Goal: Transaction & Acquisition: Register for event/course

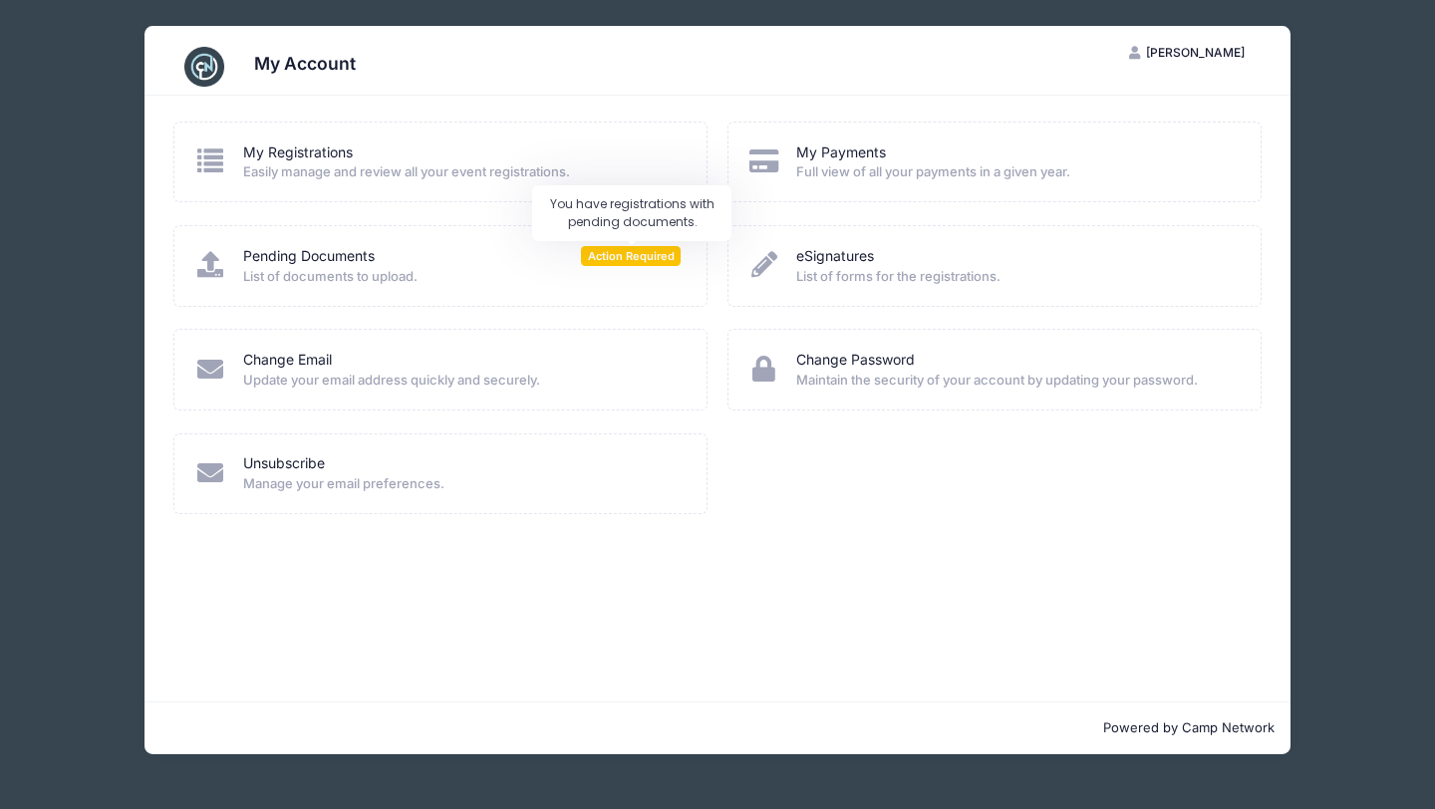
click at [655, 259] on span "Action Required" at bounding box center [631, 255] width 100 height 19
click at [359, 267] on span "List of documents to upload." at bounding box center [462, 277] width 438 height 20
click at [335, 260] on link "Pending Documents" at bounding box center [309, 256] width 132 height 21
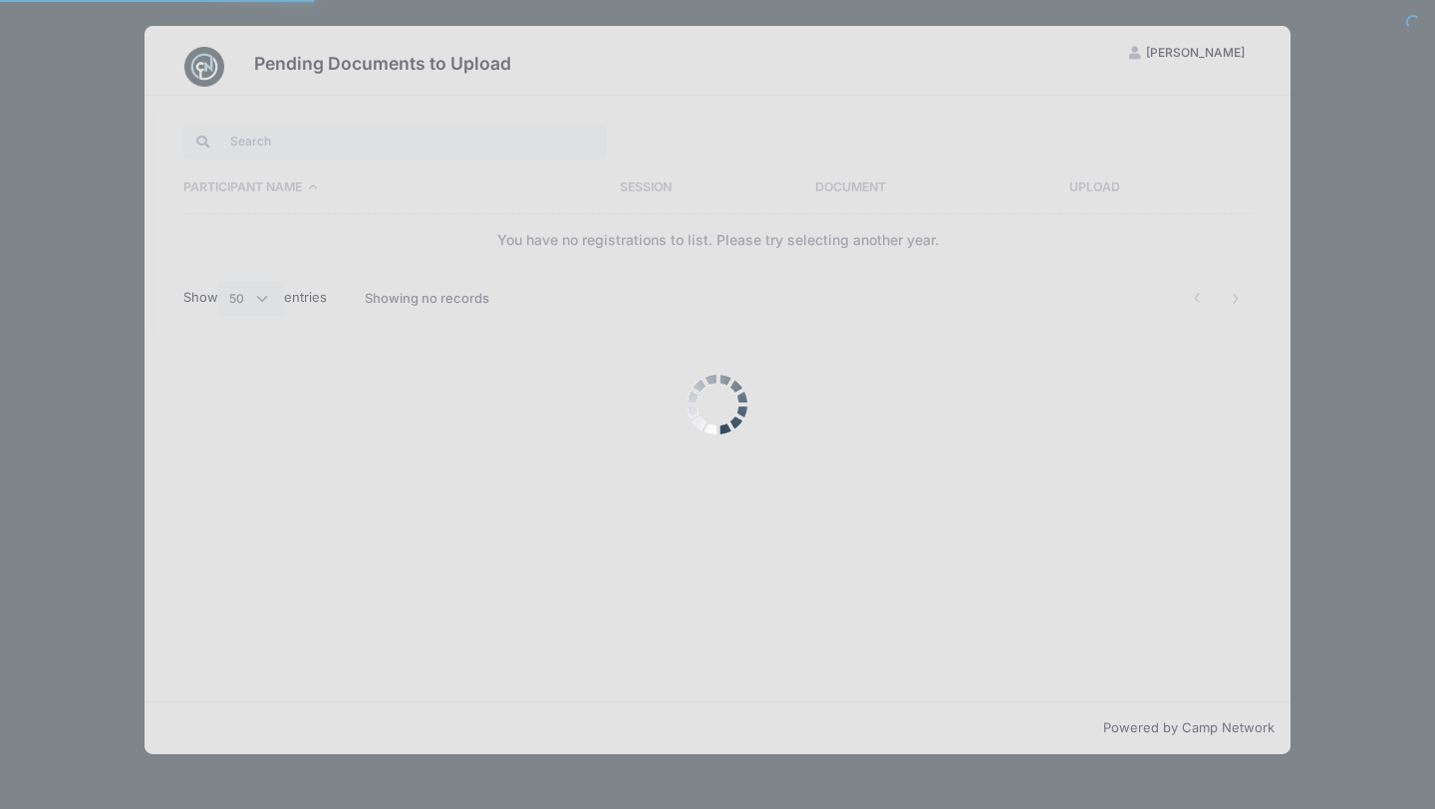
select select "50"
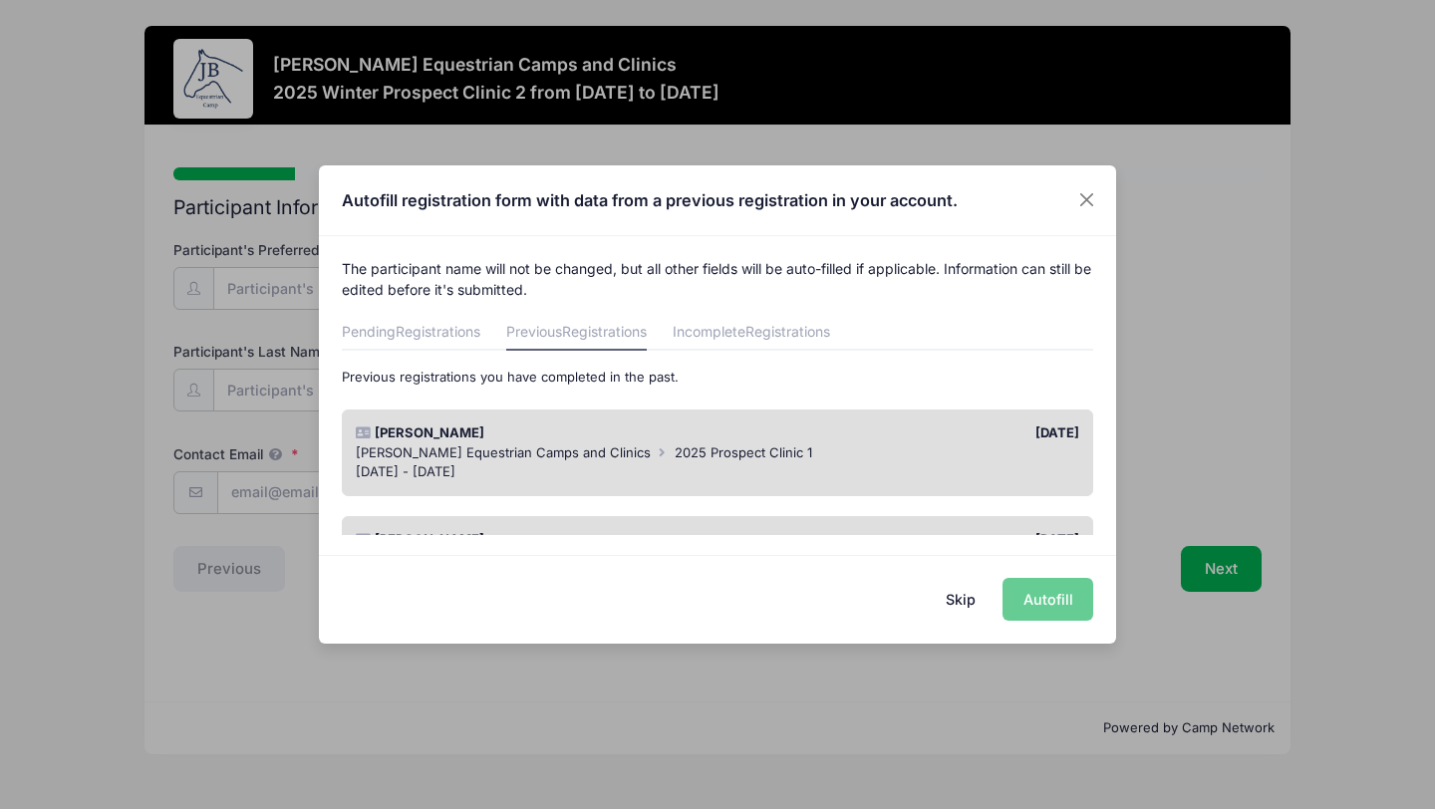
click at [843, 439] on div "01/16/2025" at bounding box center [903, 433] width 372 height 20
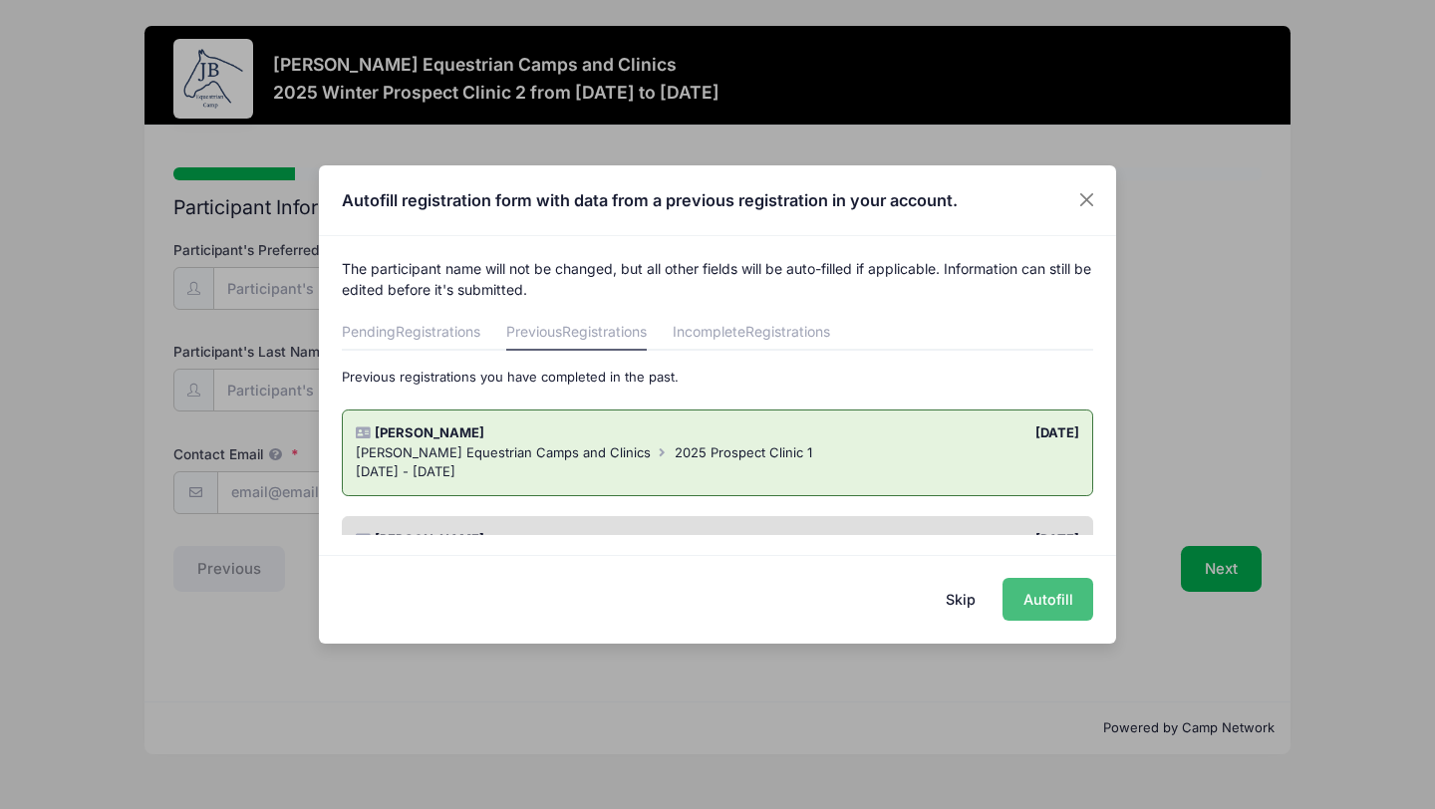
click at [1027, 595] on button "Autofill" at bounding box center [1047, 599] width 91 height 43
type input "leilapalestrant@gmail.com"
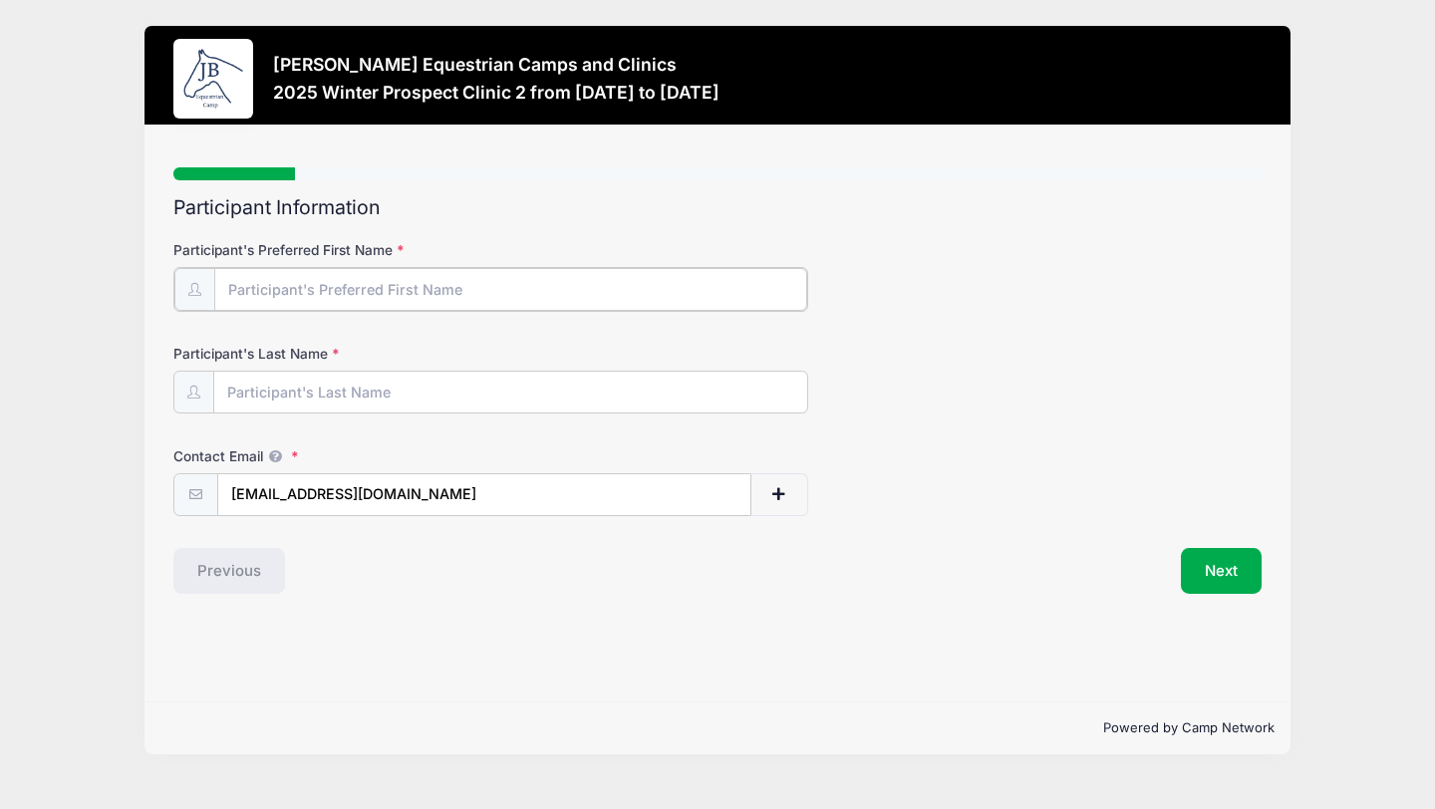
click at [536, 300] on input "Participant's Preferred First Name" at bounding box center [510, 289] width 593 height 43
type input "Leila"
type input "Palestrant"
click at [696, 660] on div "Step 1 /7 Step 1 Step 2 Step 3 Step 4 Step 5 Step 6 Policies Extra Items Summar…" at bounding box center [717, 414] width 1146 height 576
click at [780, 491] on span "button" at bounding box center [778, 493] width 18 height 14
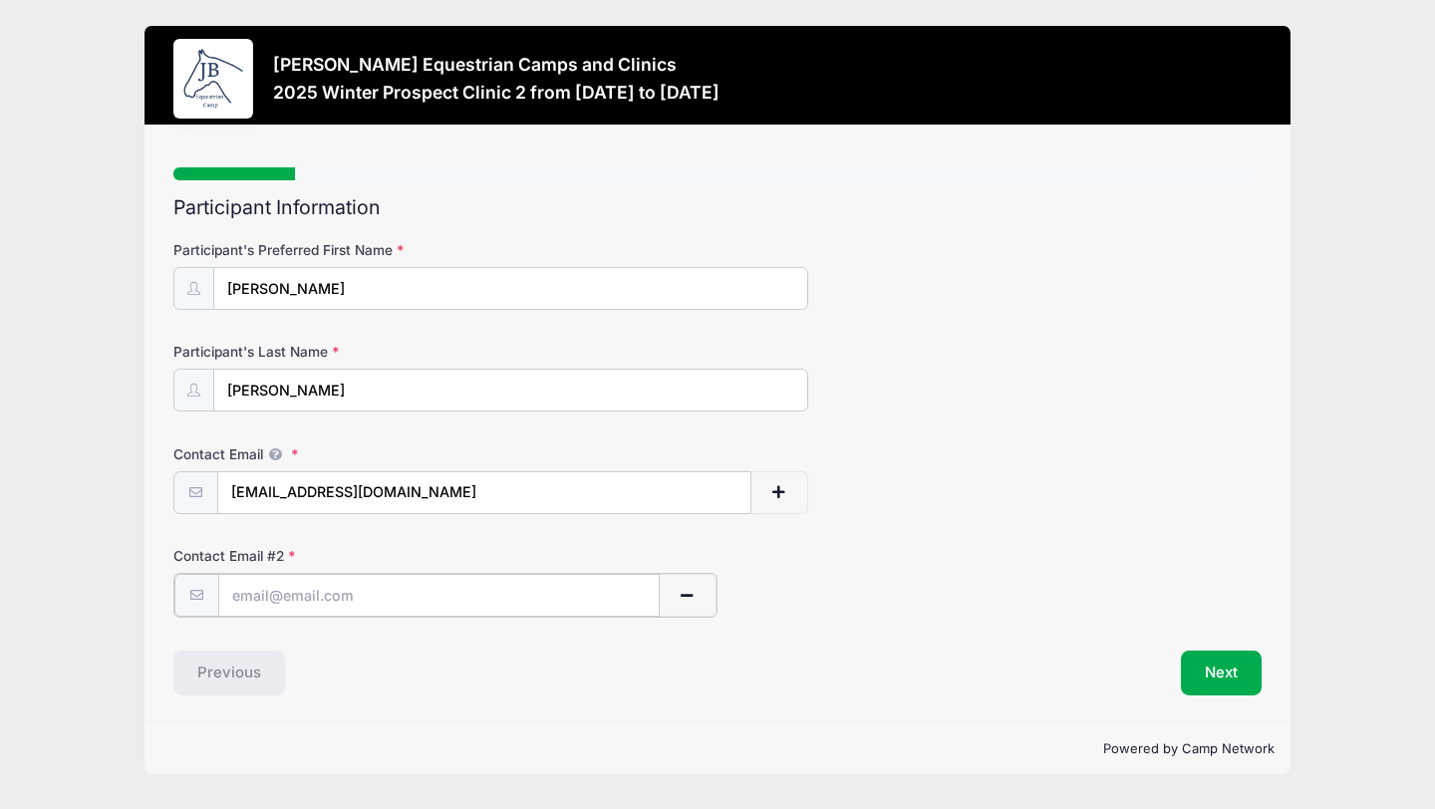
click at [444, 593] on input "text" at bounding box center [439, 595] width 442 height 43
type input "hillarypalestrant@gmail.com"
click at [1219, 698] on div "Step 1 /7 Step 1 Step 2 Step 3 Step 4 Step 5 Step 6 Policies Extra Items Summar…" at bounding box center [717, 423] width 1146 height 595
click at [1225, 683] on button "Next" at bounding box center [1221, 672] width 81 height 46
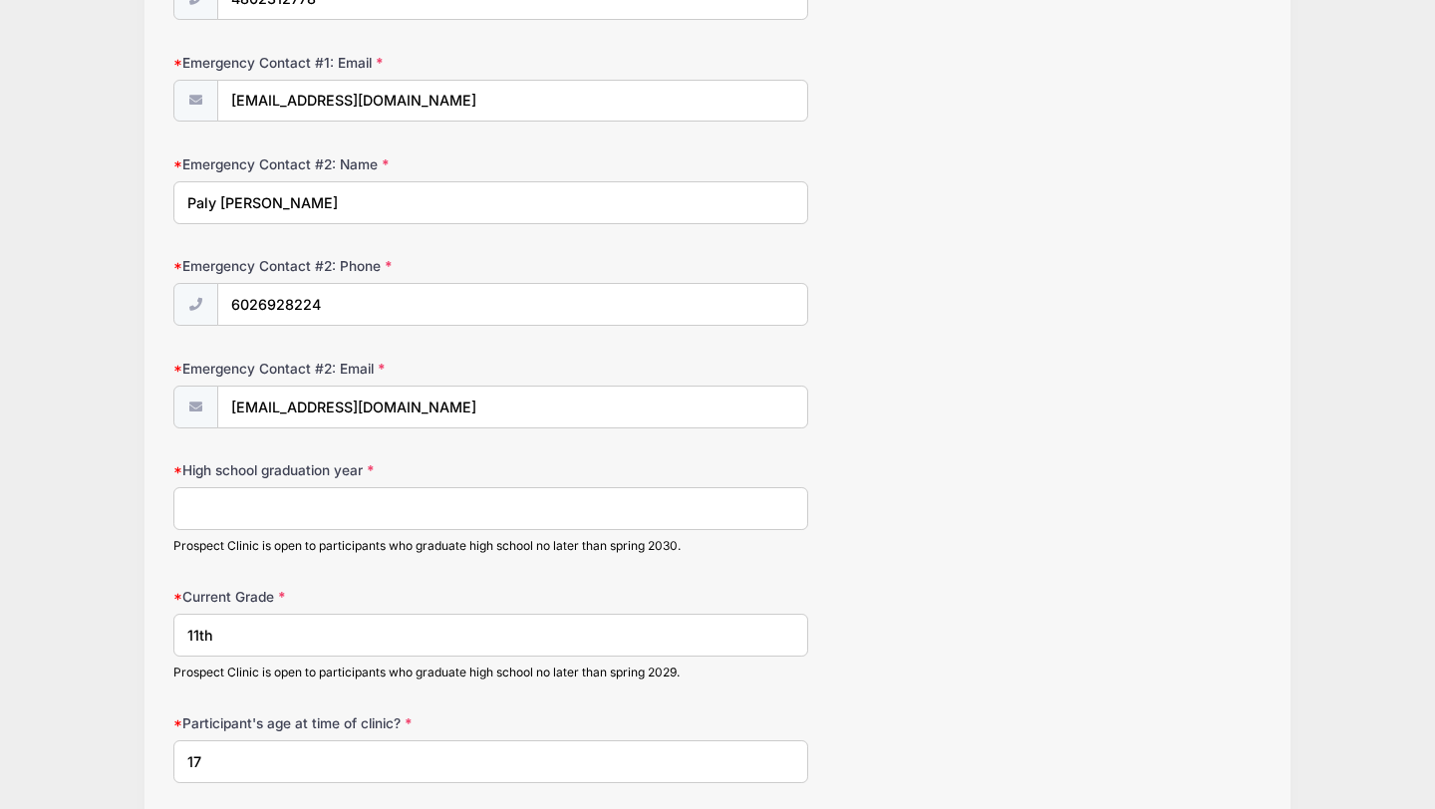
scroll to position [1312, 0]
click at [345, 514] on input "High school graduation year" at bounding box center [490, 506] width 635 height 43
type input "2026"
click at [200, 634] on input "11th" at bounding box center [490, 633] width 635 height 43
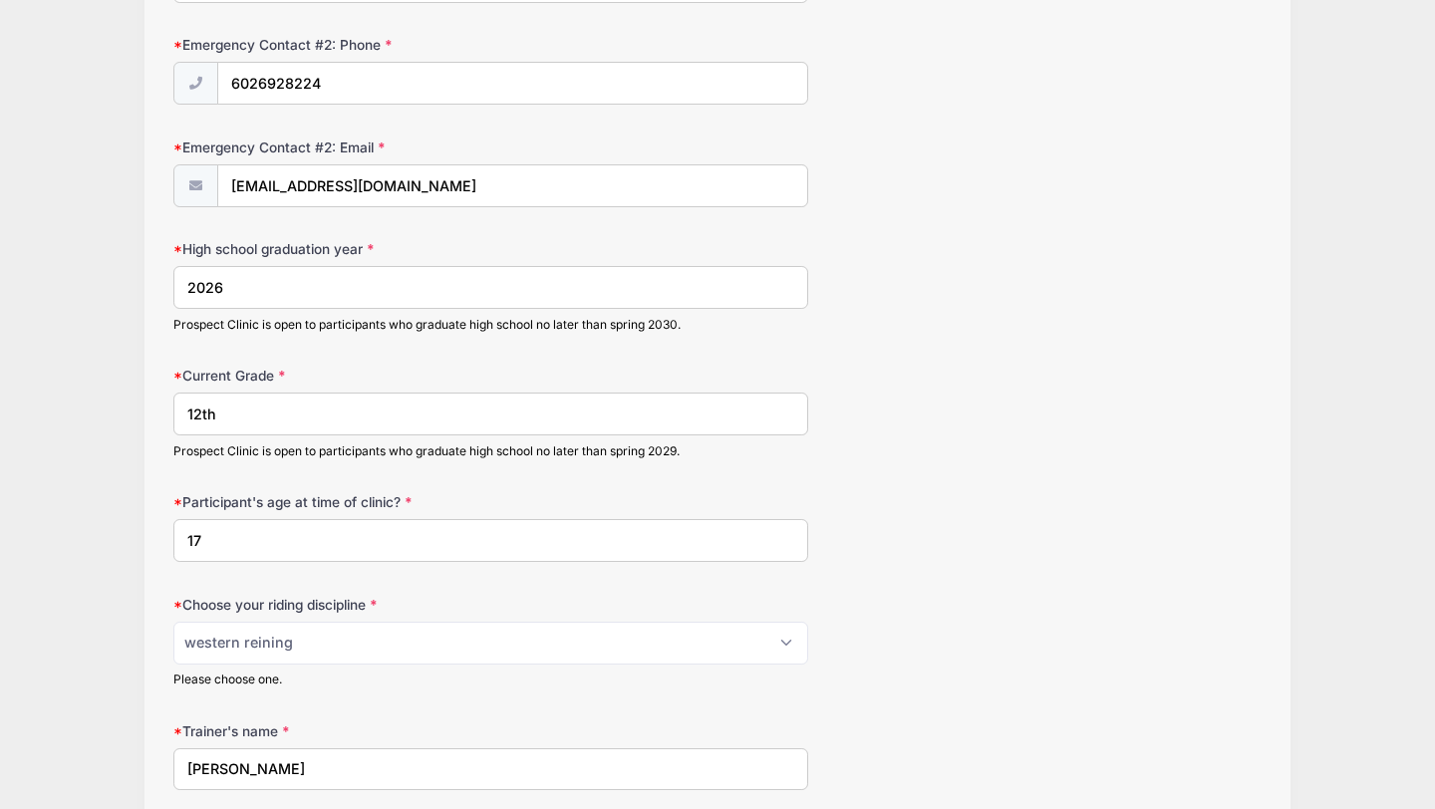
scroll to position [1535, 0]
type input "12th"
click at [229, 542] on input "17" at bounding box center [490, 537] width 635 height 43
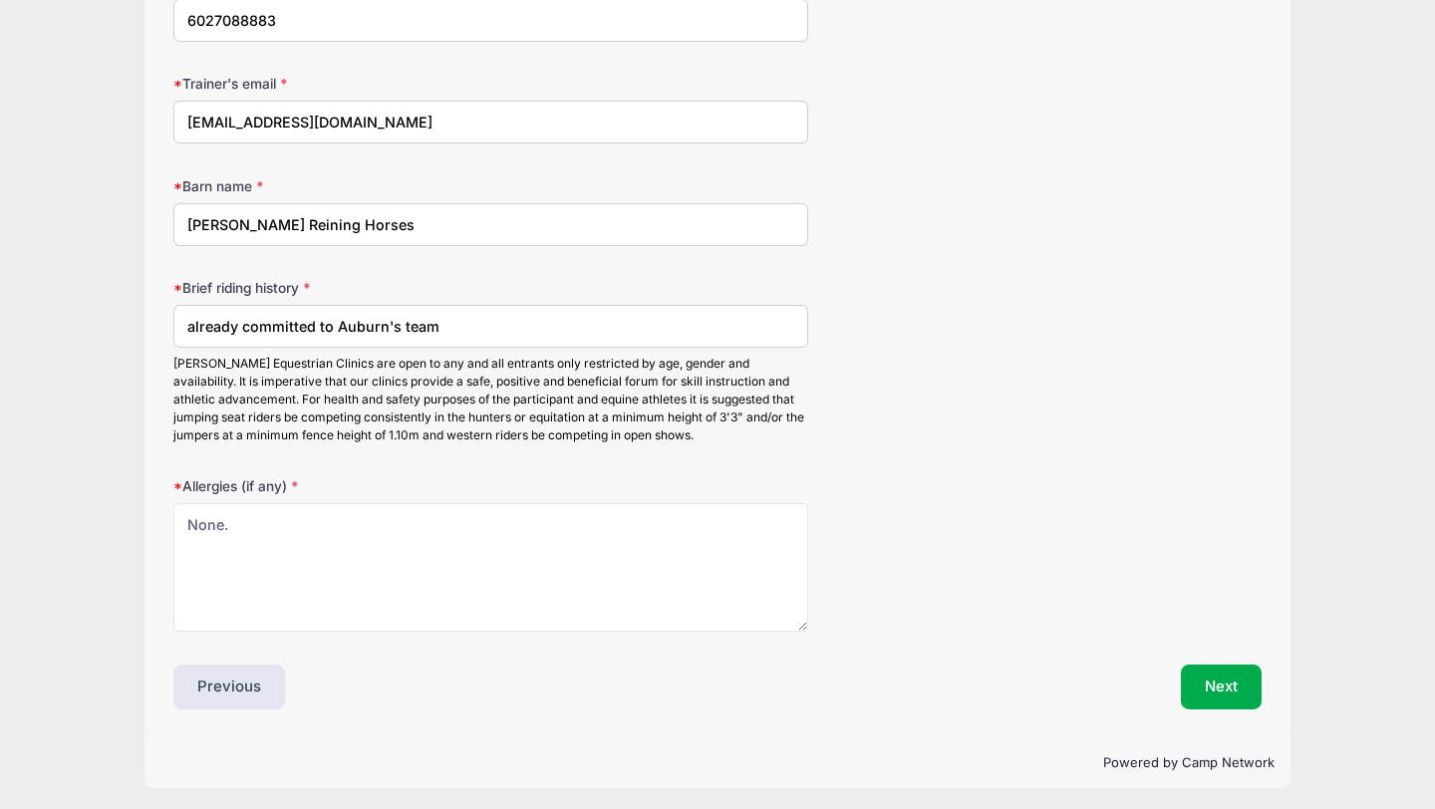
scroll to position [2387, 0]
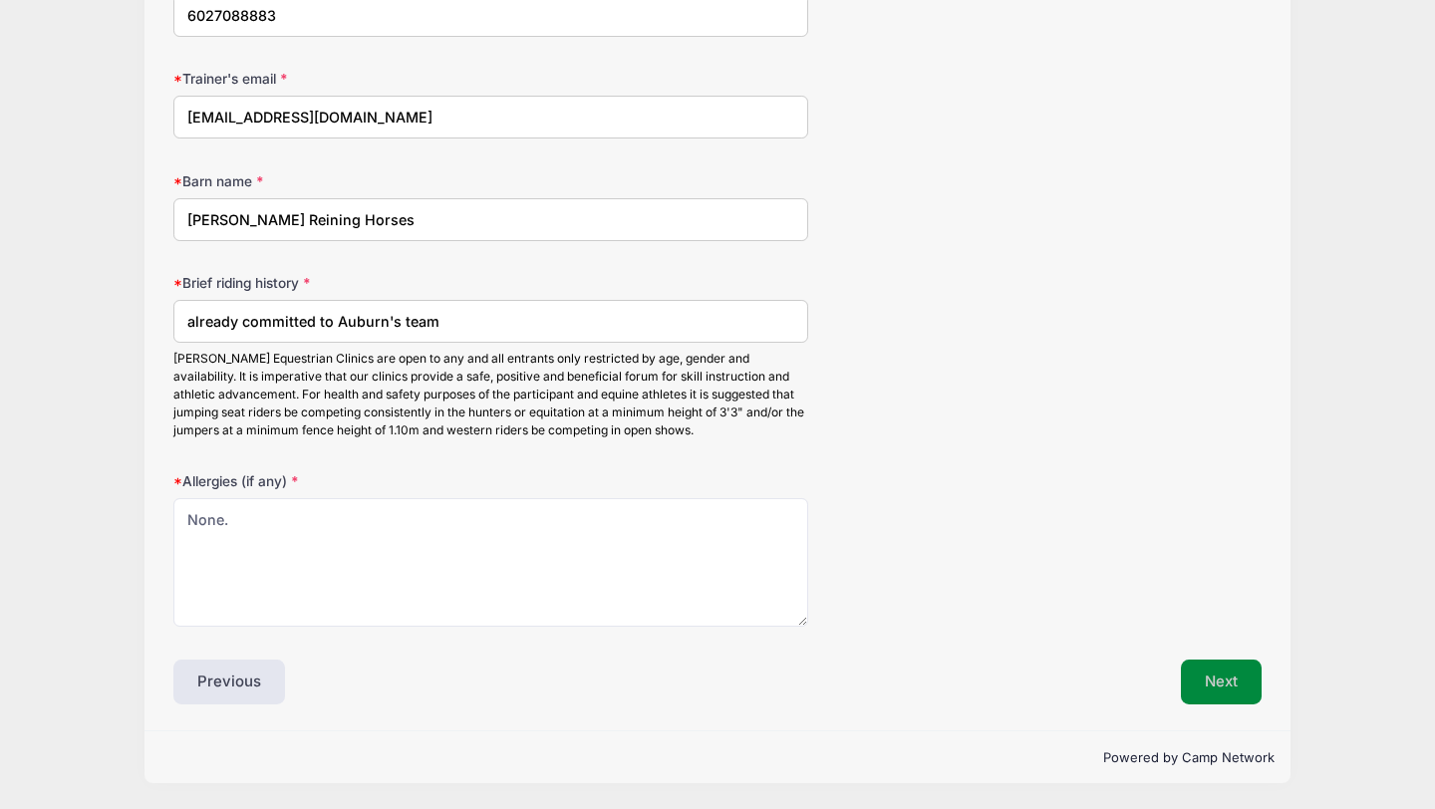
type input "18"
click at [1217, 678] on button "Next" at bounding box center [1221, 683] width 81 height 46
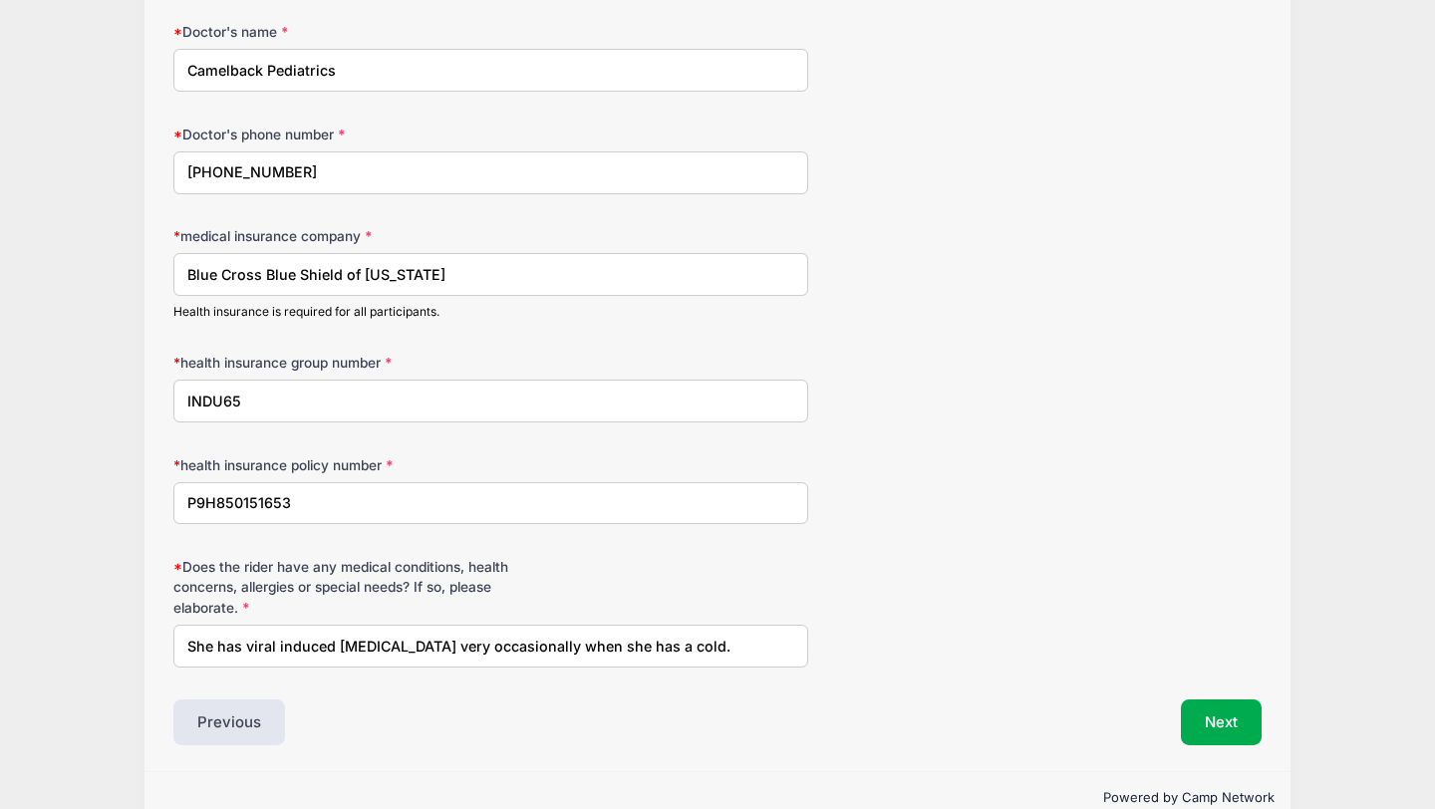
scroll to position [361, 0]
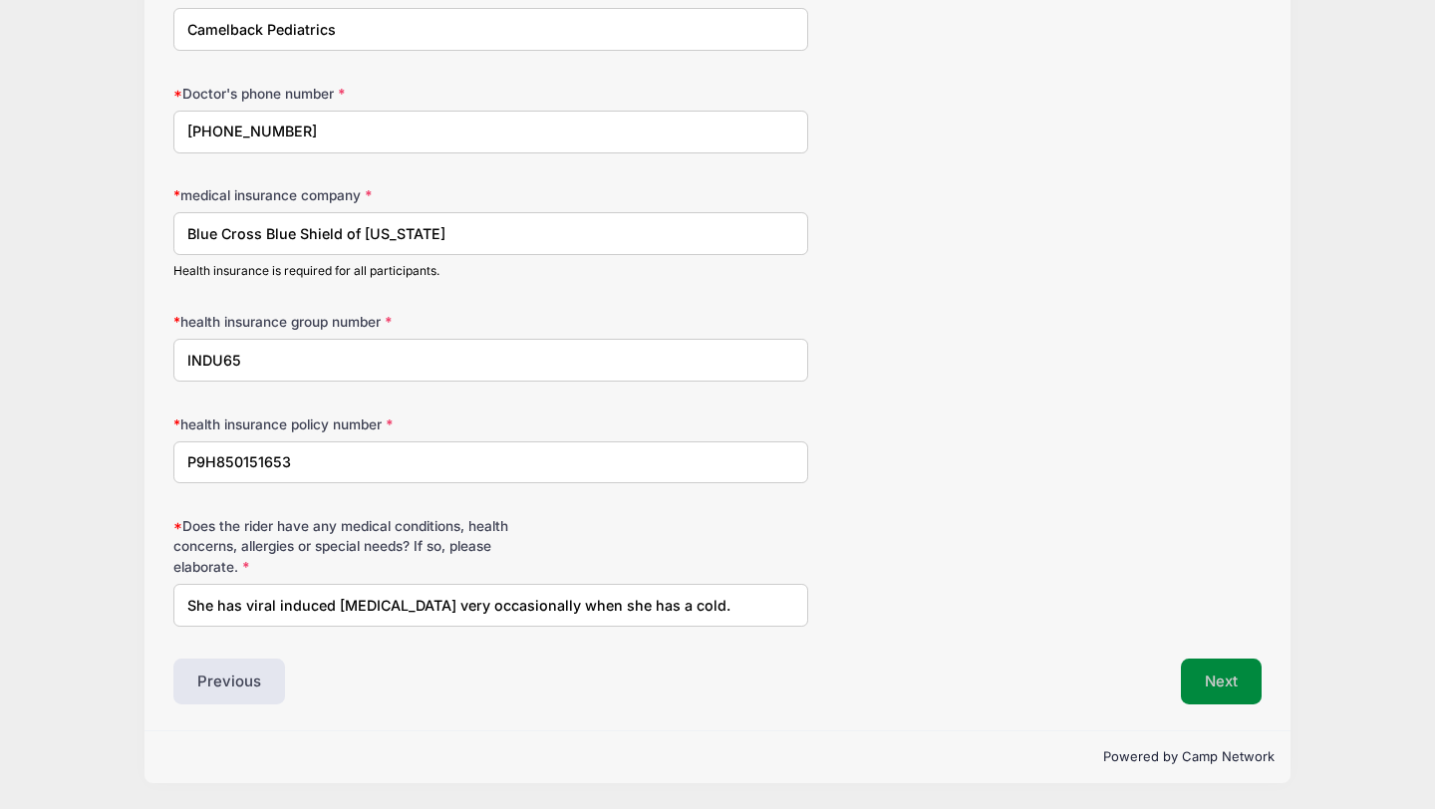
click at [1221, 685] on button "Next" at bounding box center [1221, 682] width 81 height 46
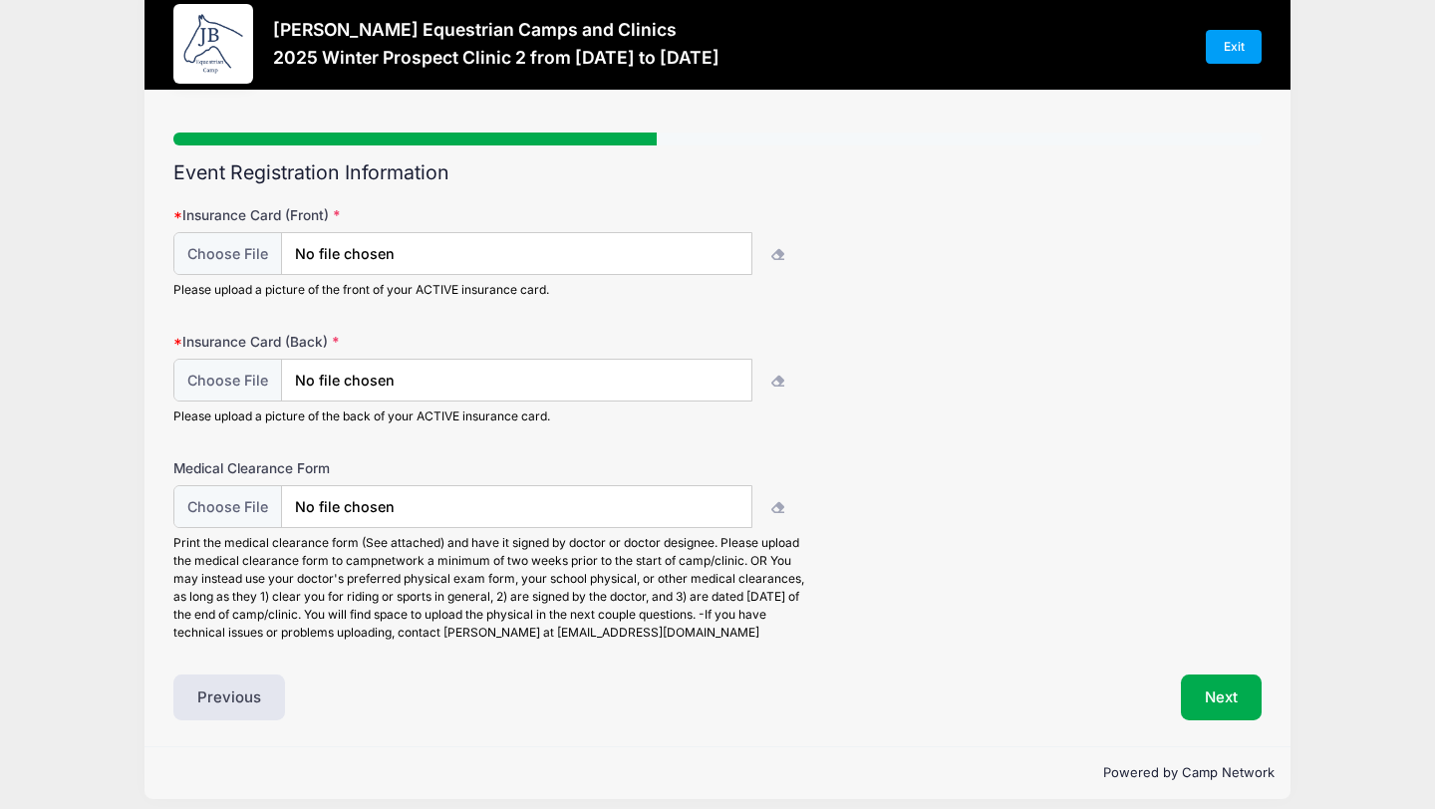
scroll to position [51, 0]
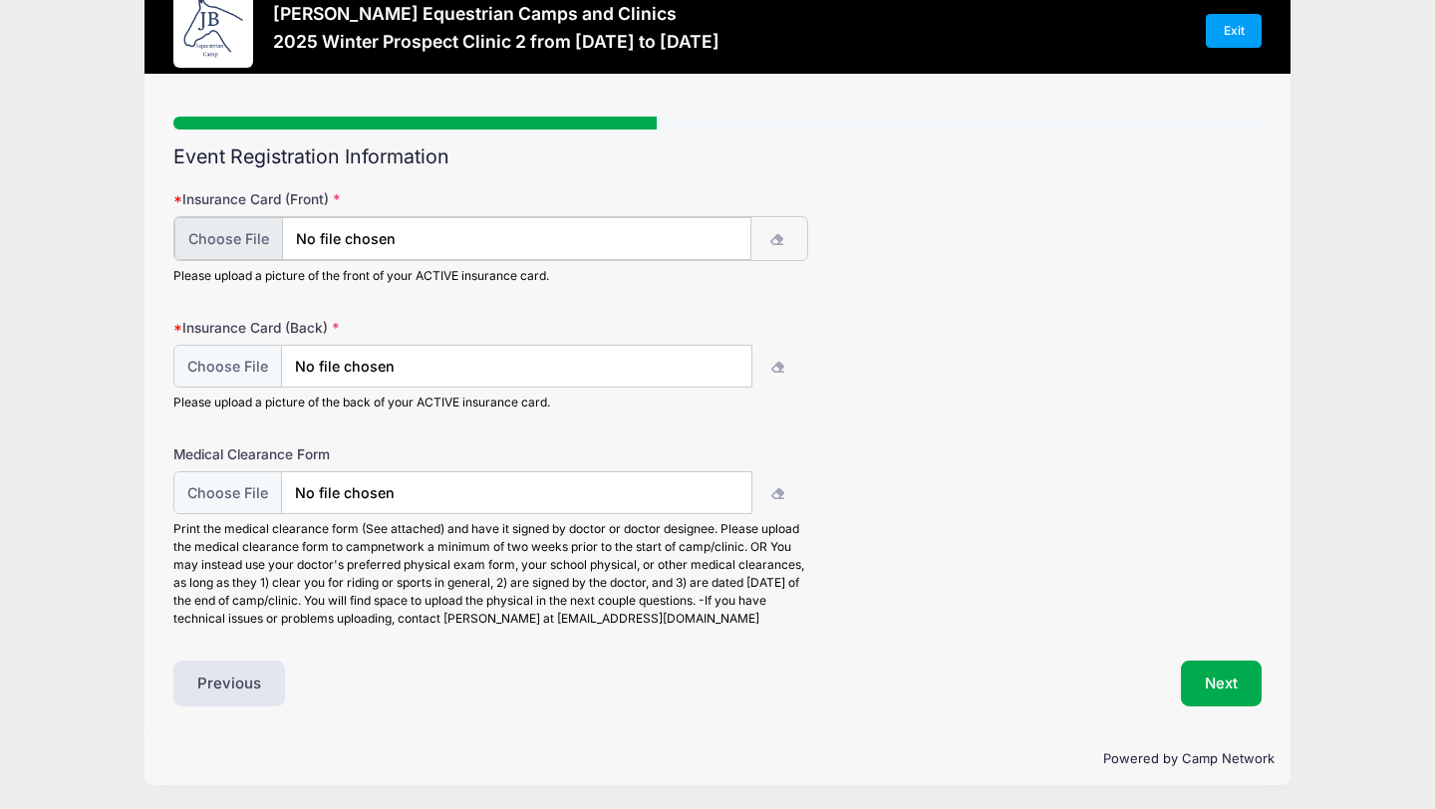
click at [246, 239] on input "file" at bounding box center [462, 238] width 576 height 43
type input "C:\fakepath\IMG_3320.HEIC"
click at [613, 362] on input "file" at bounding box center [462, 365] width 576 height 43
type input "C:\fakepath\IMG_3321.HEIC"
click at [447, 506] on input "file" at bounding box center [462, 491] width 576 height 43
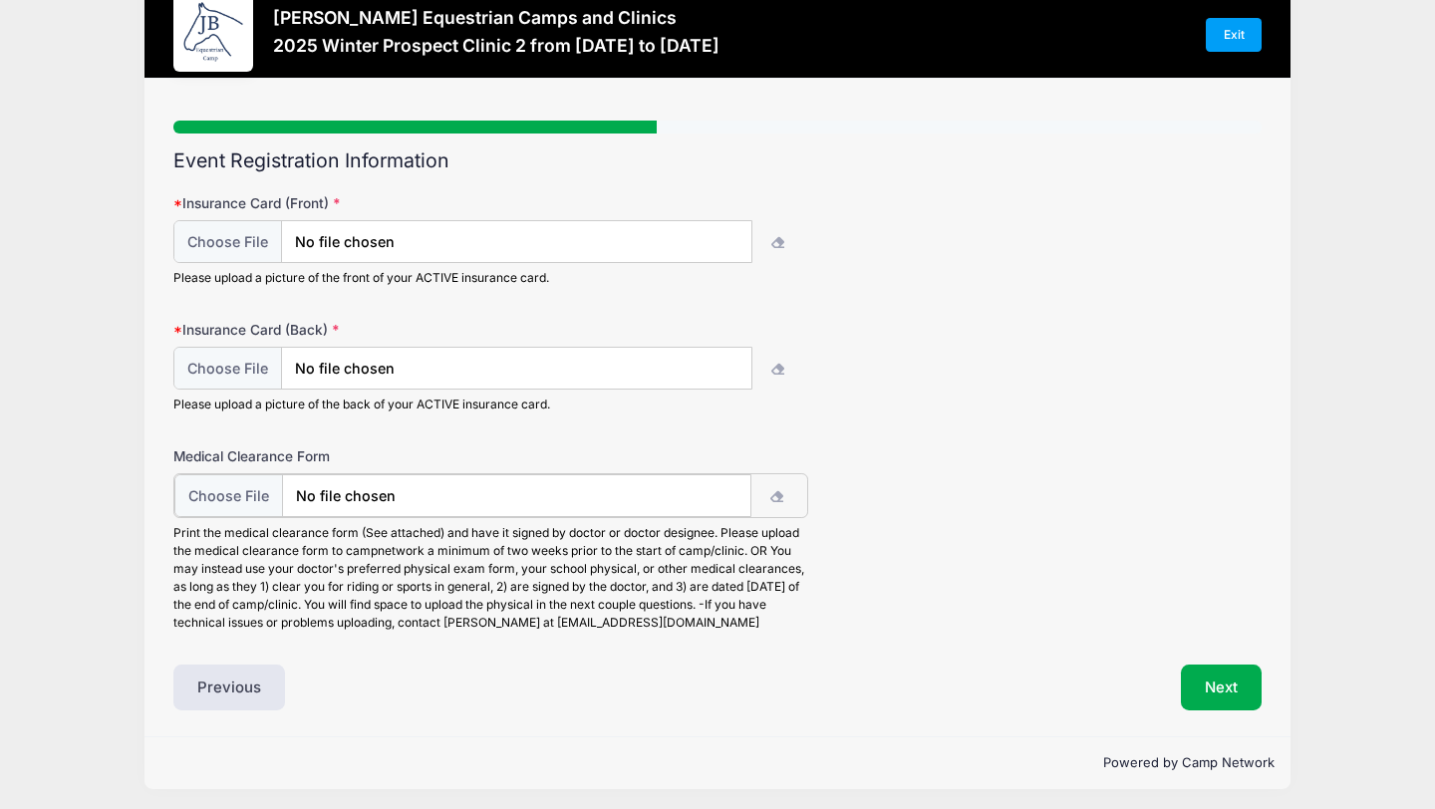
scroll to position [53, 0]
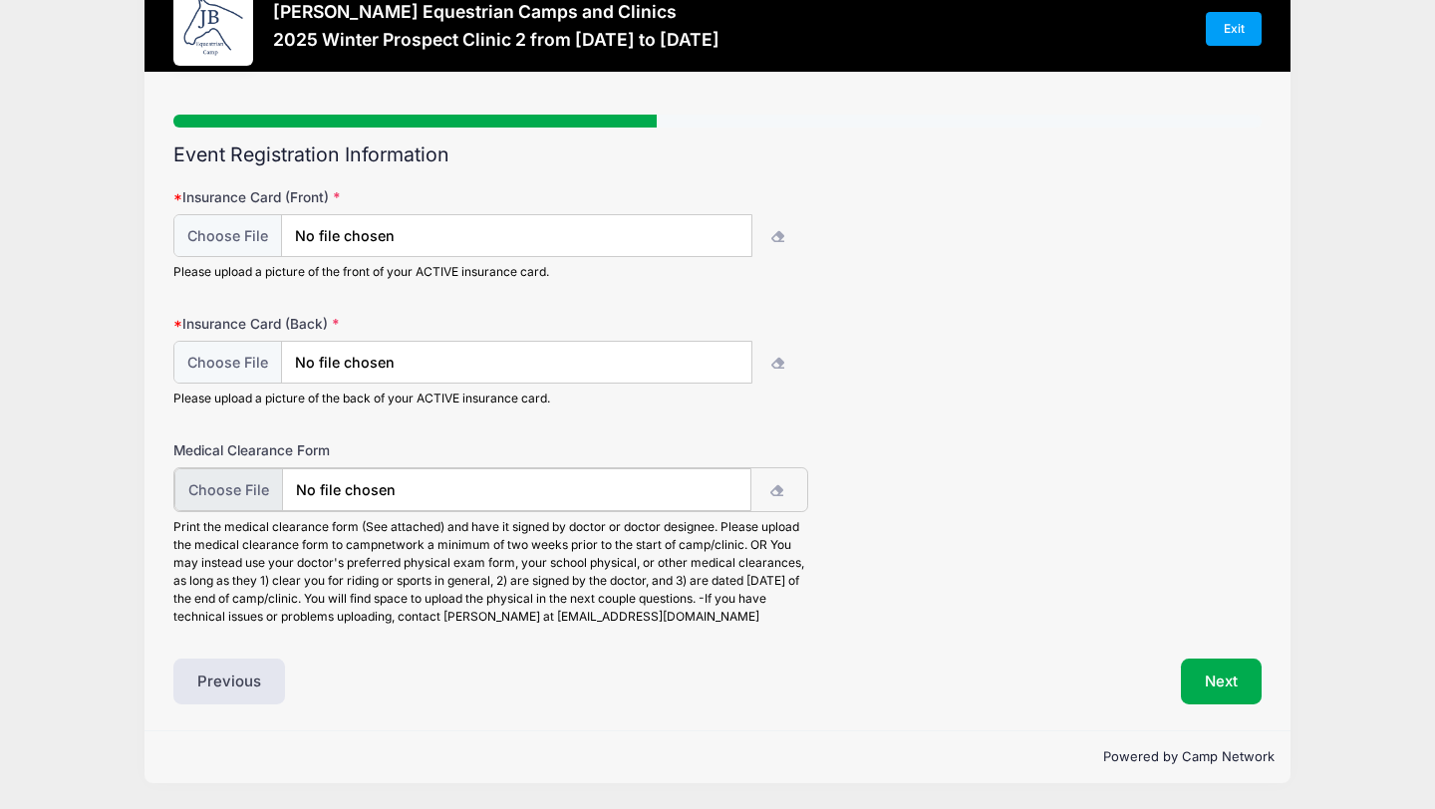
click at [228, 494] on input "file" at bounding box center [462, 489] width 576 height 43
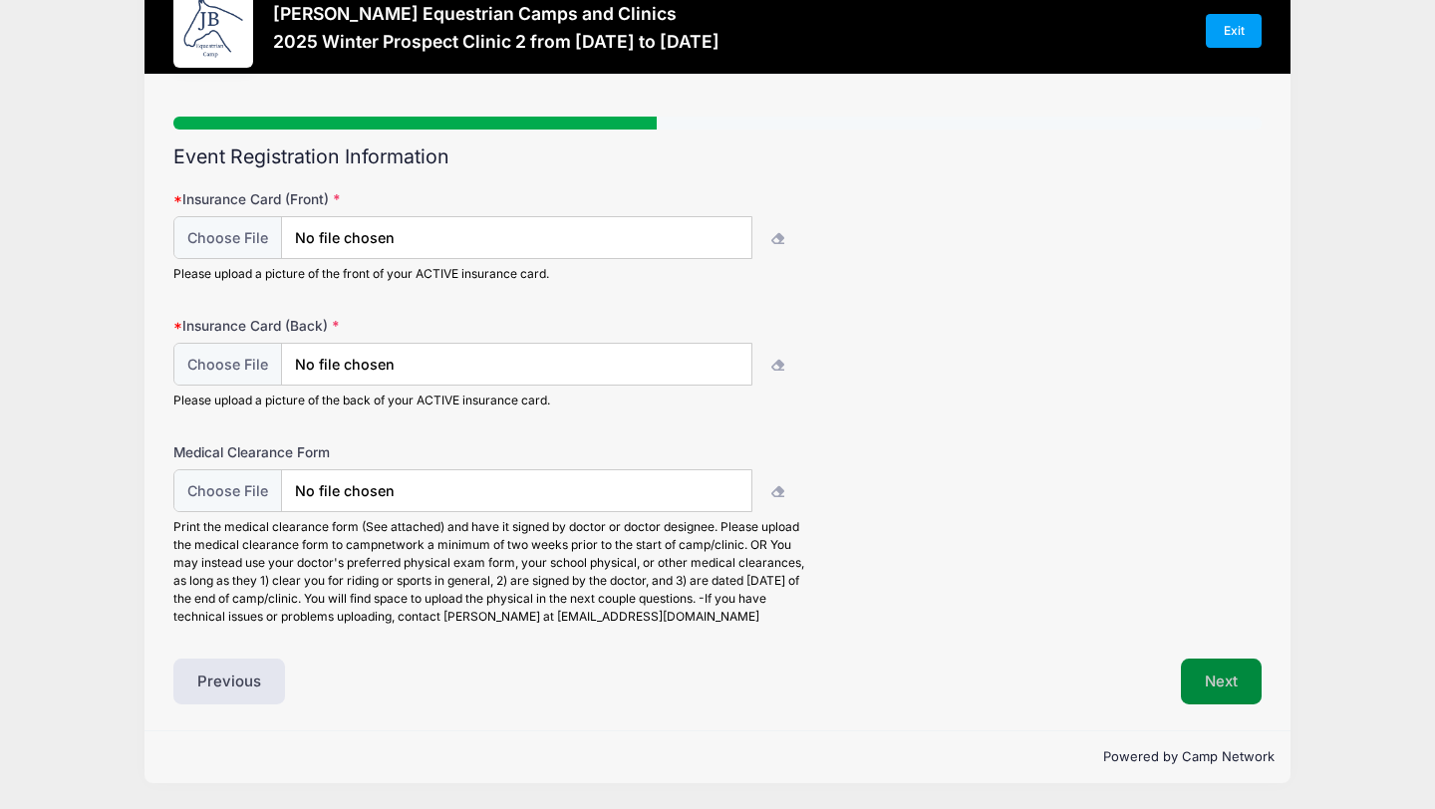
scroll to position [51, 0]
click at [1231, 677] on button "Next" at bounding box center [1221, 682] width 81 height 46
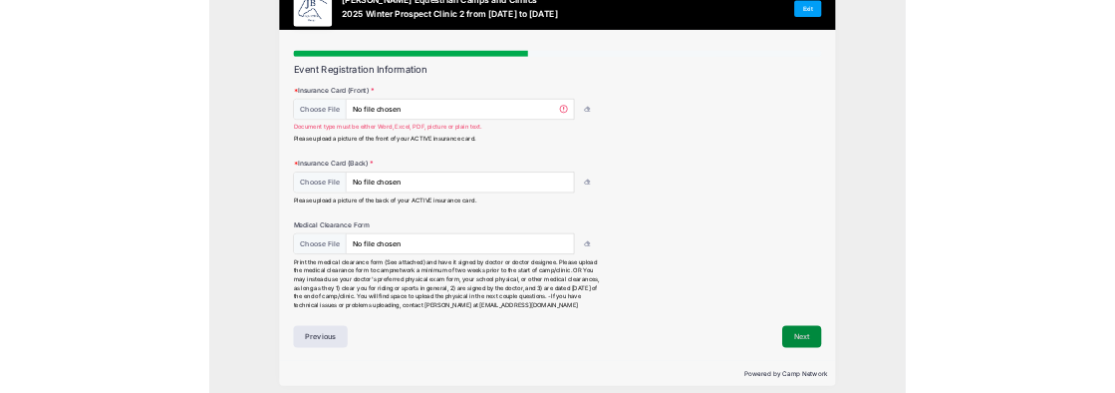
scroll to position [0, 0]
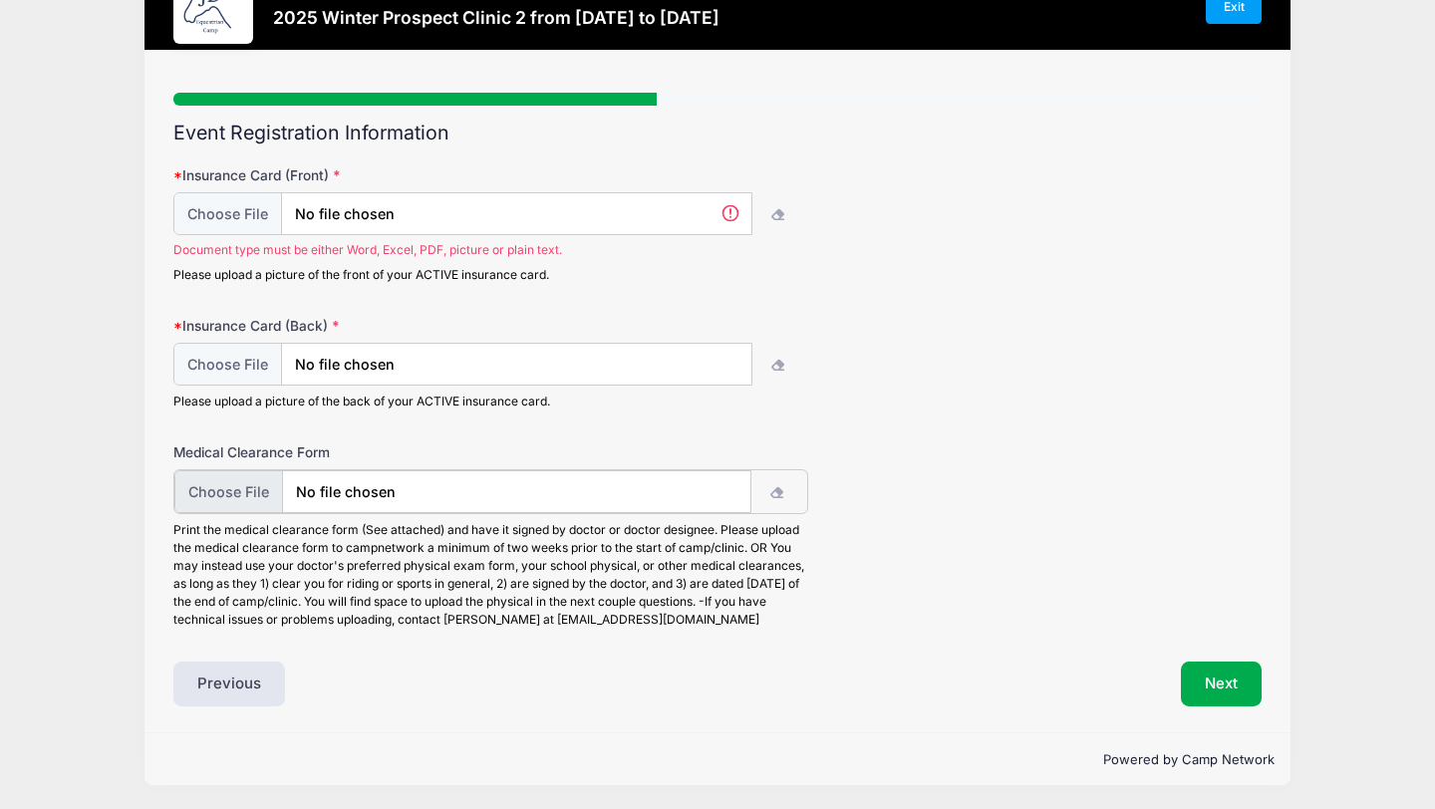
click at [240, 488] on input "file" at bounding box center [462, 491] width 576 height 43
click at [240, 494] on input "file" at bounding box center [462, 491] width 576 height 43
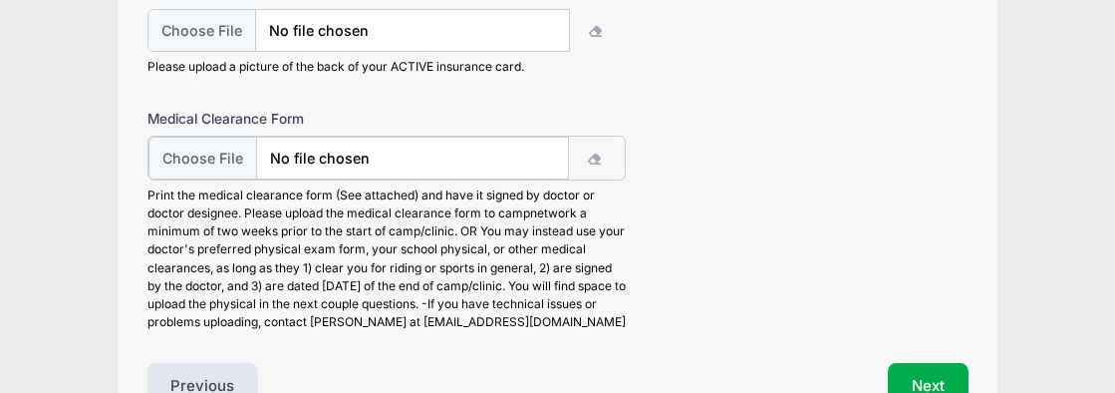
scroll to position [413, 0]
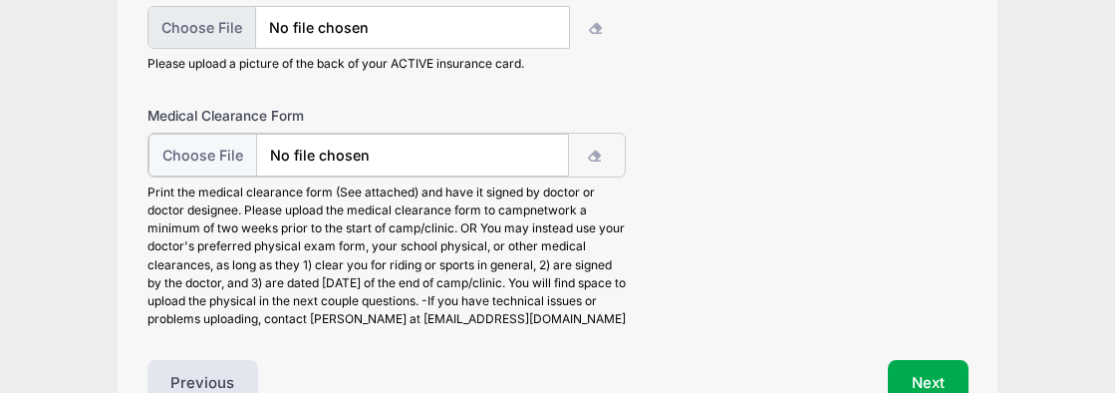
type input "C:\fakepath\CamScanner 04-02-2025 20.19.pdf"
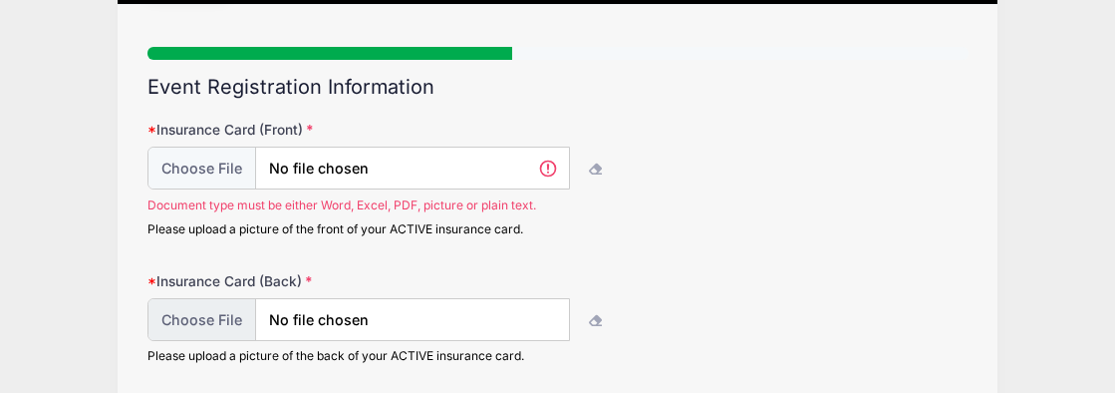
scroll to position [122, 0]
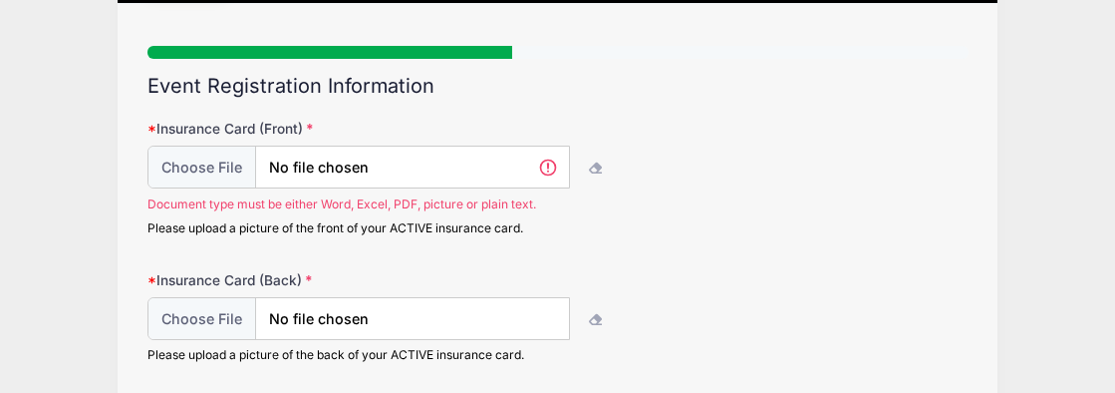
type input "C:\fakepath\CamScanner 04-02-2025 20.19 2.pdf"
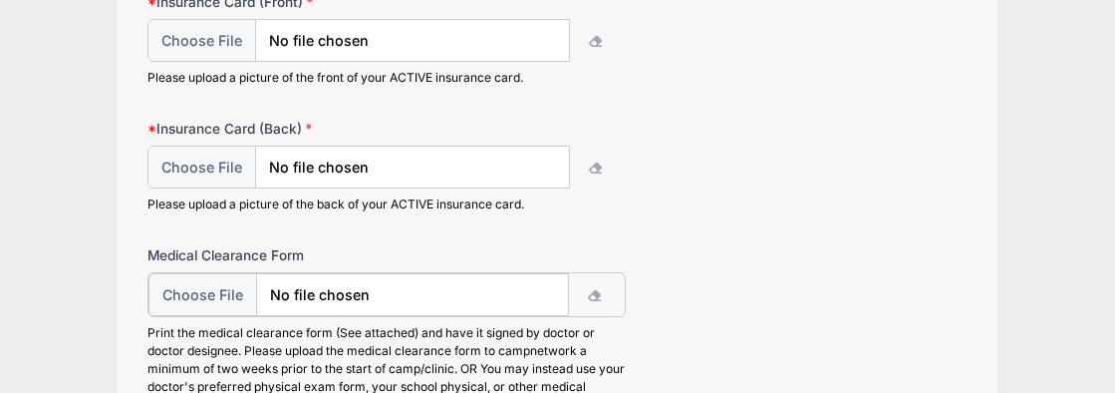
scroll to position [255, 0]
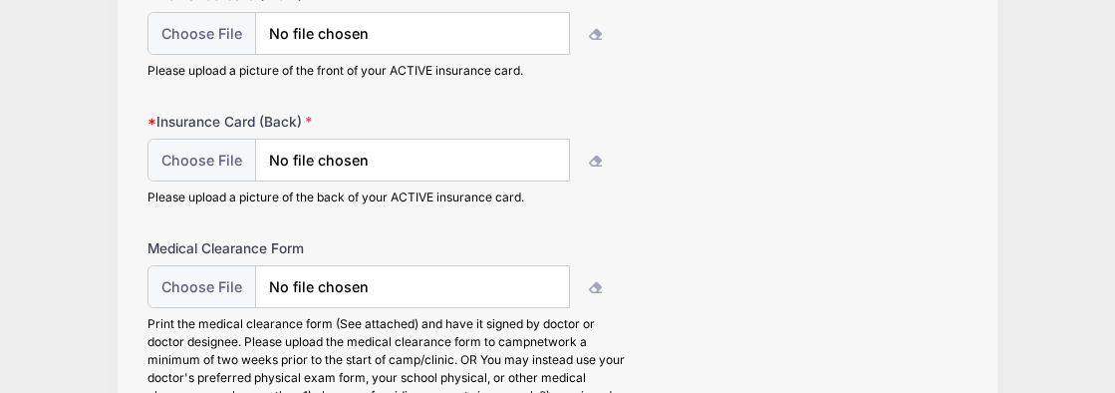
type input "C:\fakepath\CamScanner 04-02-2025 20.19 3.pdf"
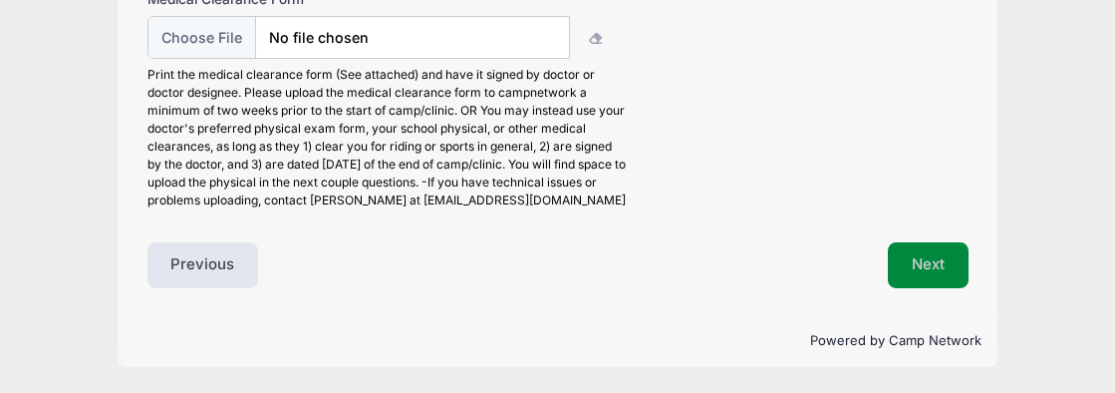
scroll to position [504, 0]
click at [933, 256] on button "Next" at bounding box center [928, 265] width 81 height 46
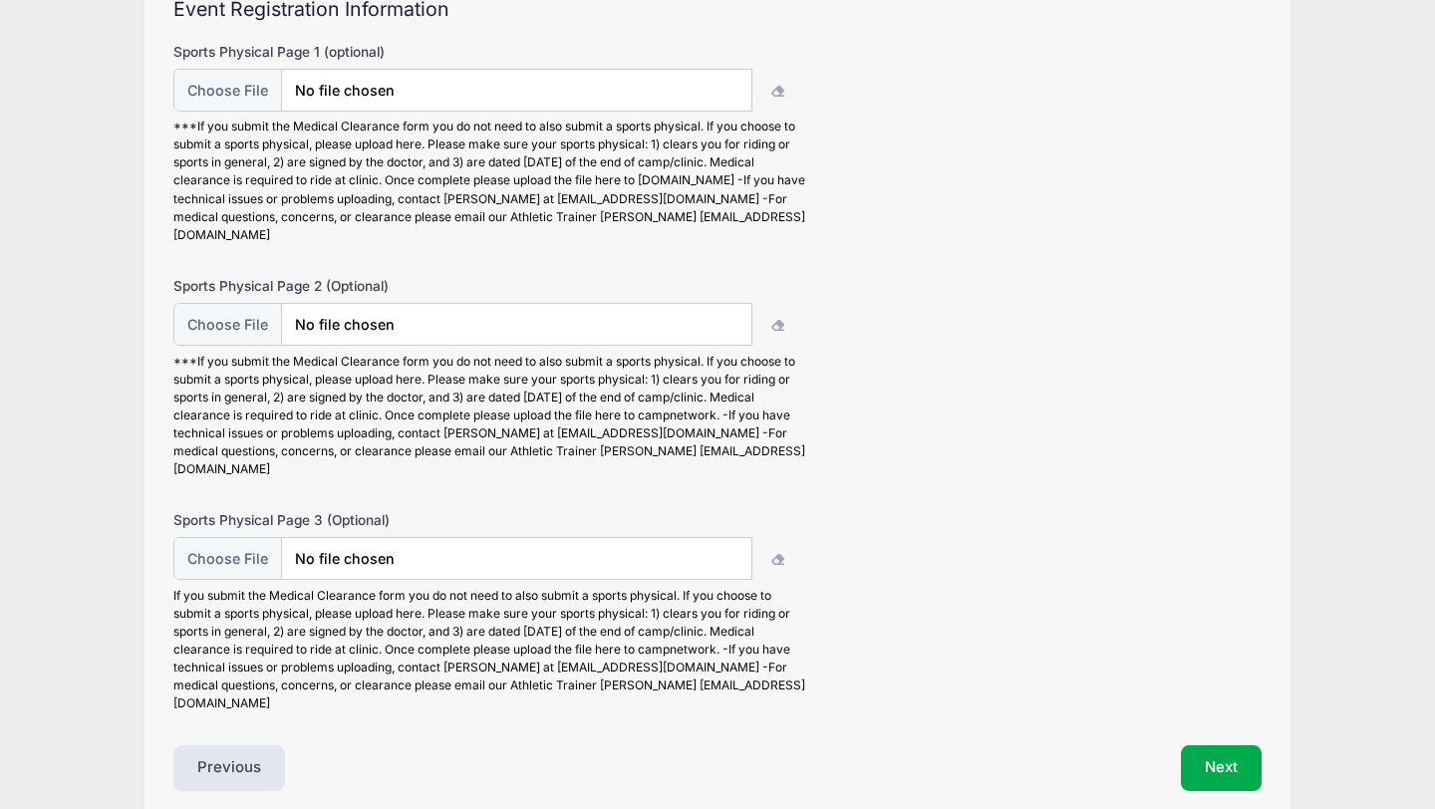
scroll to position [230, 0]
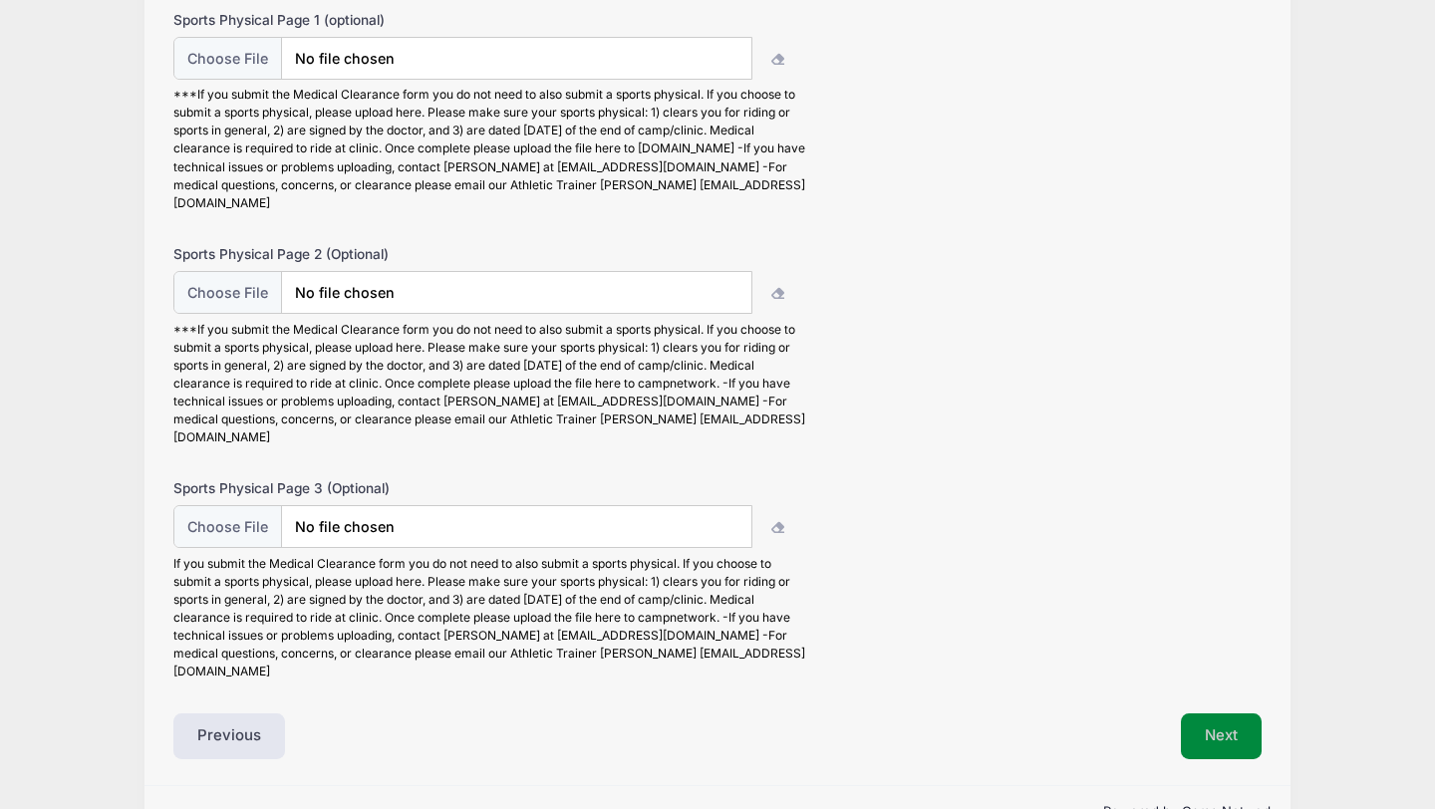
click at [1236, 713] on button "Next" at bounding box center [1221, 736] width 81 height 46
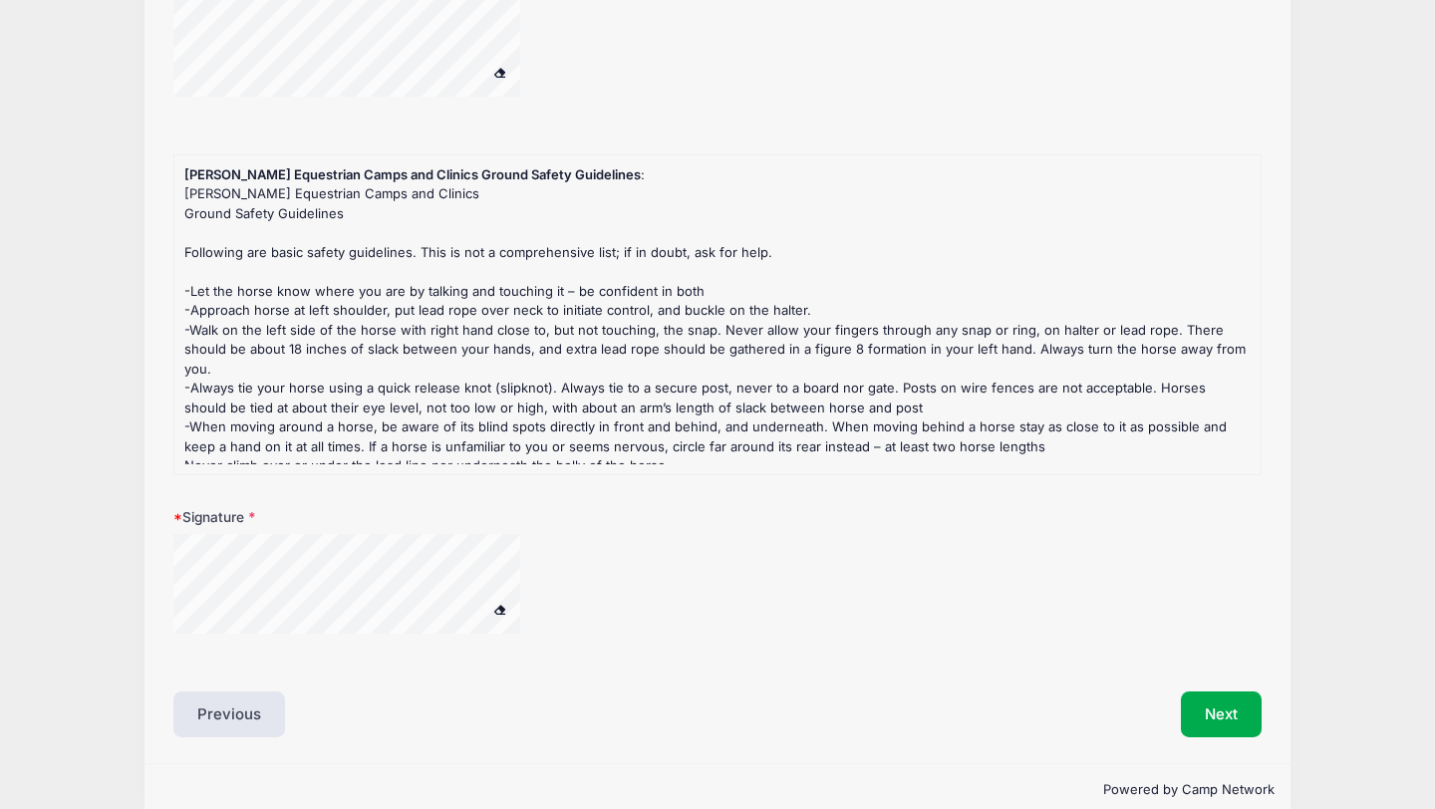
scroll to position [656, 0]
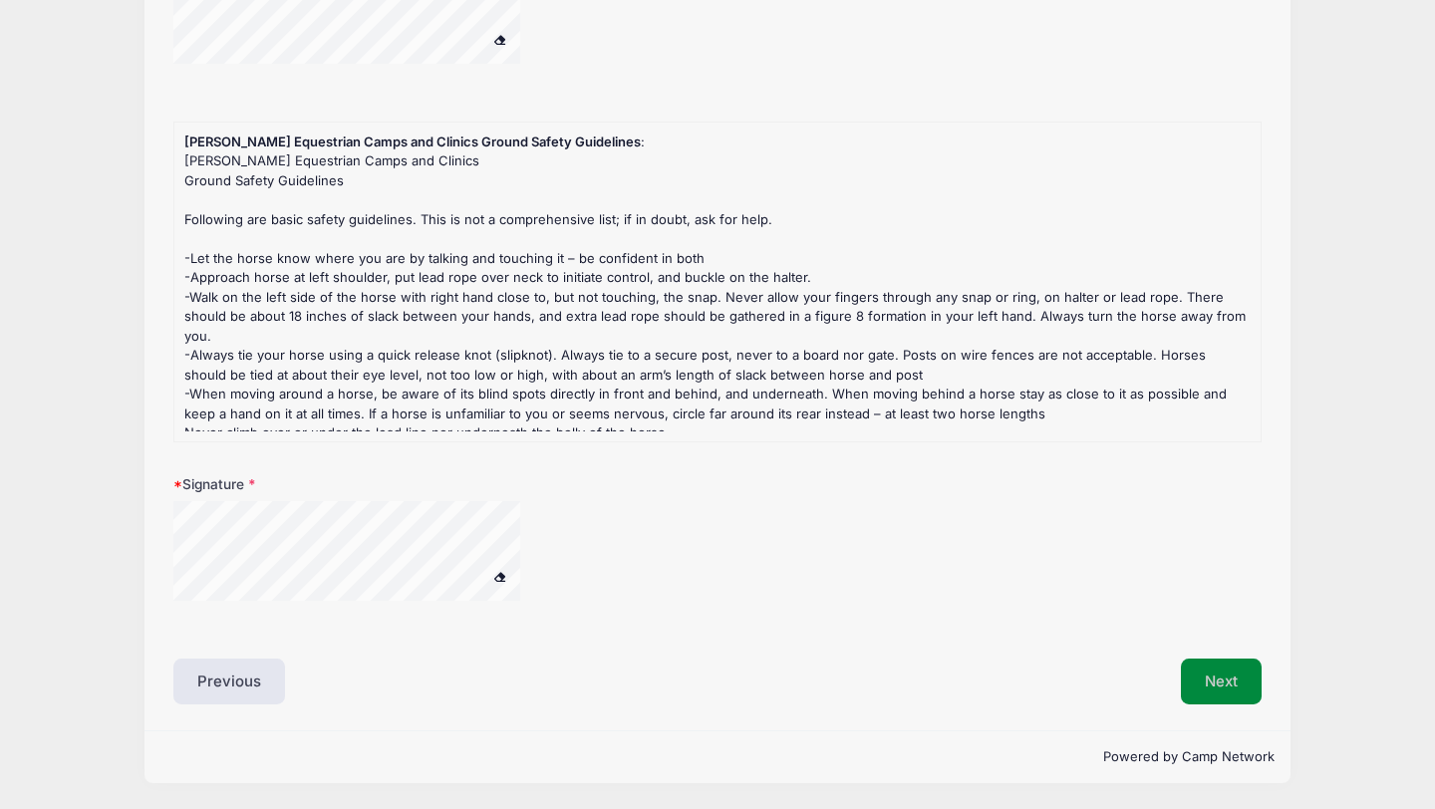
click at [1229, 679] on button "Next" at bounding box center [1221, 682] width 81 height 46
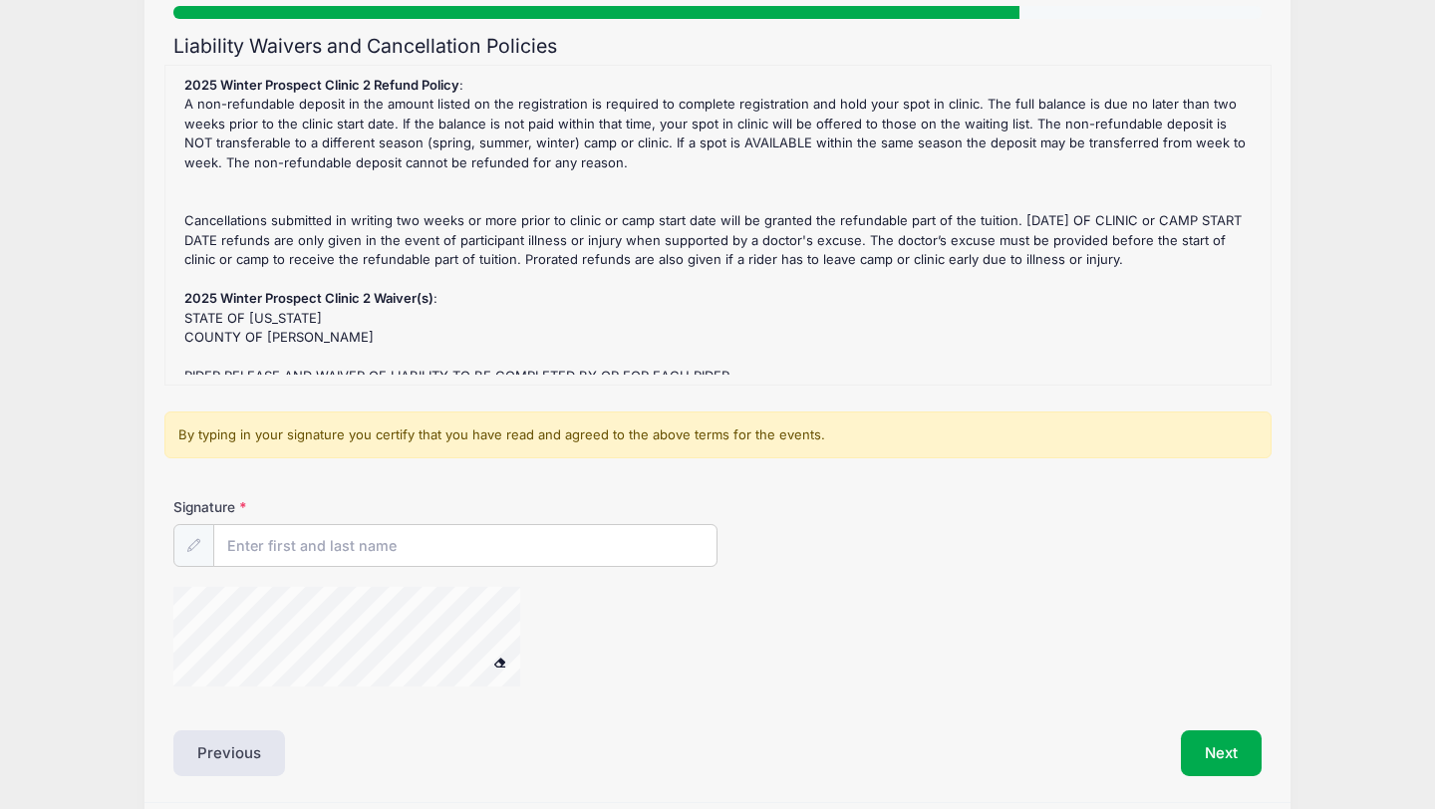
scroll to position [233, 0]
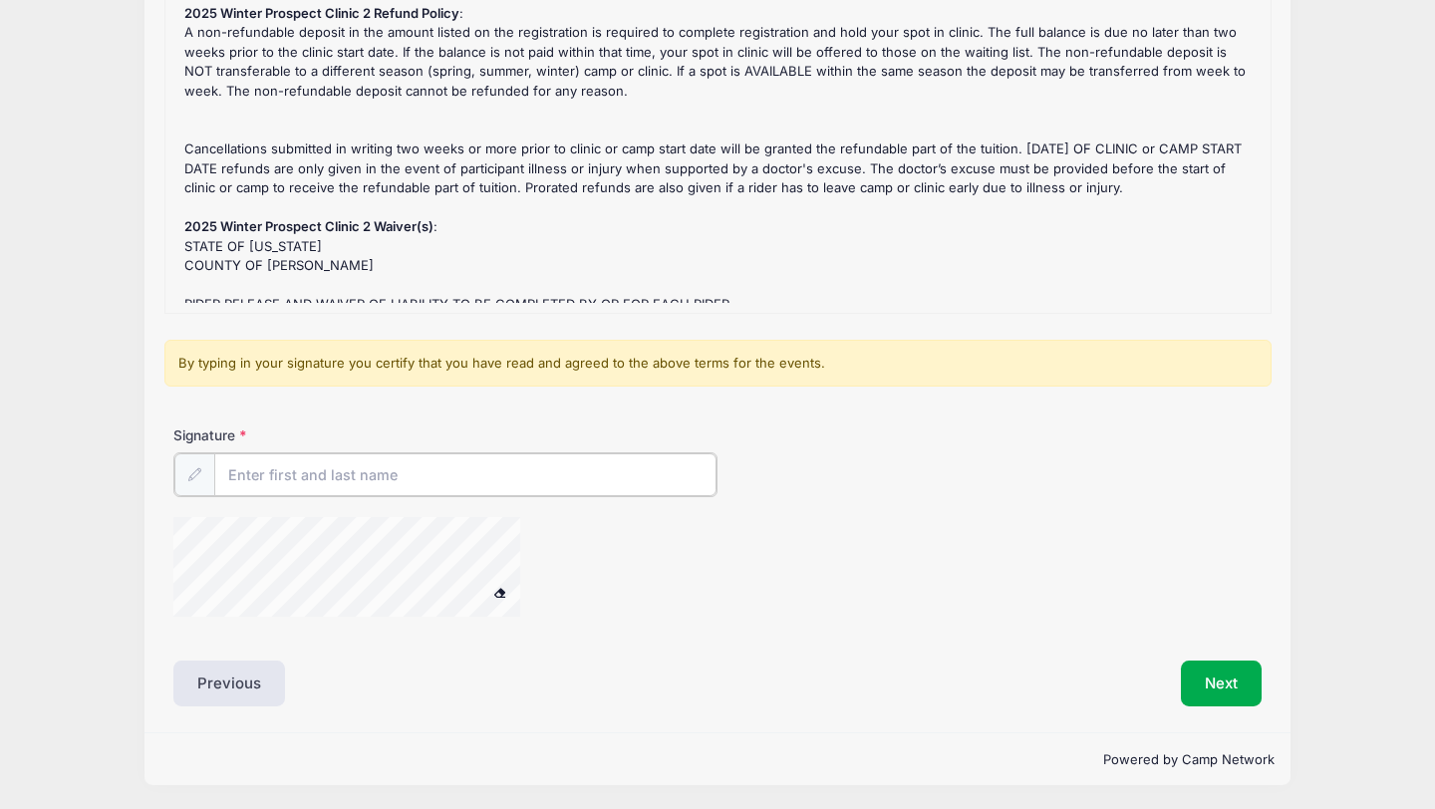
click at [420, 476] on input "Signature" at bounding box center [465, 474] width 502 height 43
type input "[PERSON_NAME]"
click at [1191, 683] on button "Next" at bounding box center [1221, 682] width 81 height 46
click at [1235, 683] on button "Next" at bounding box center [1221, 682] width 81 height 46
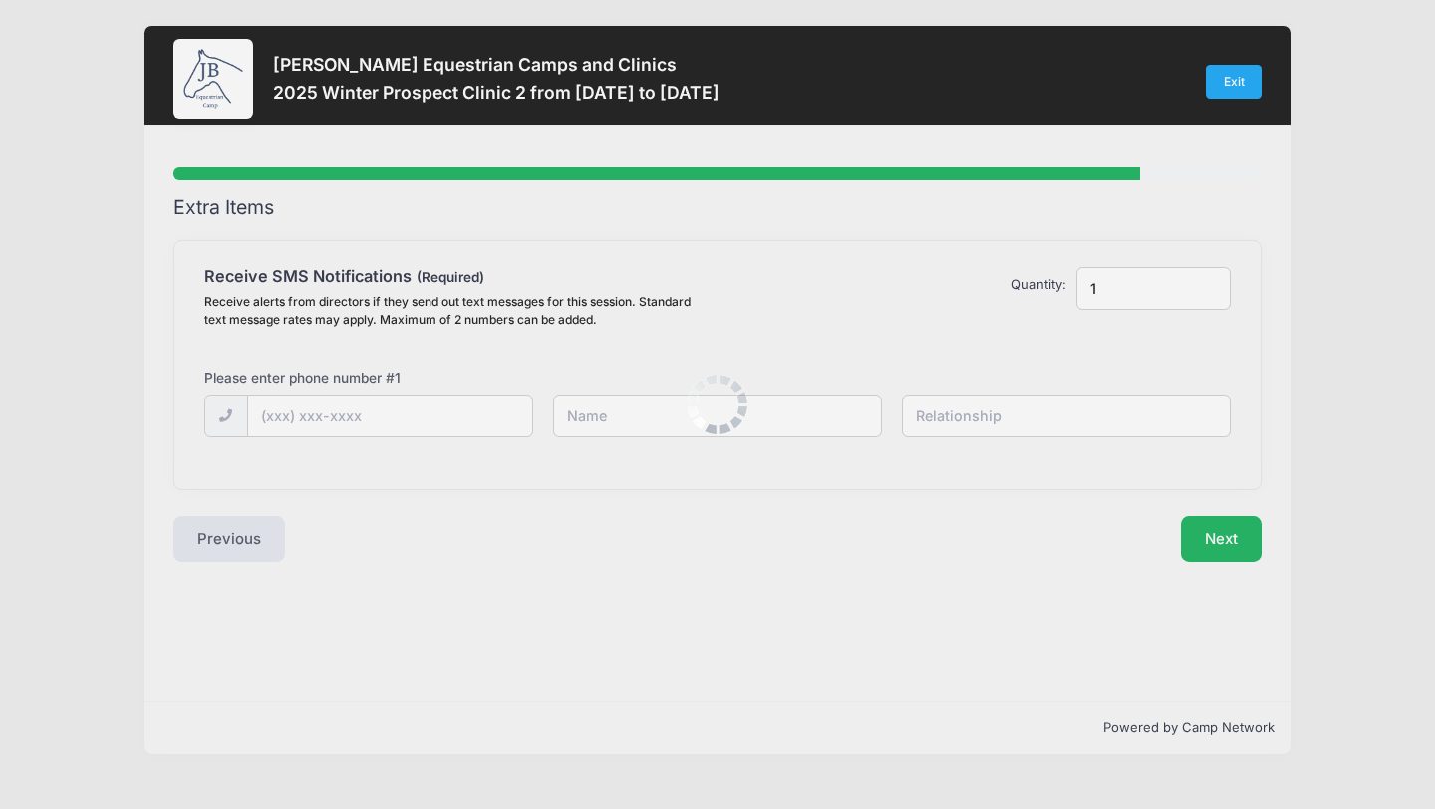
scroll to position [0, 0]
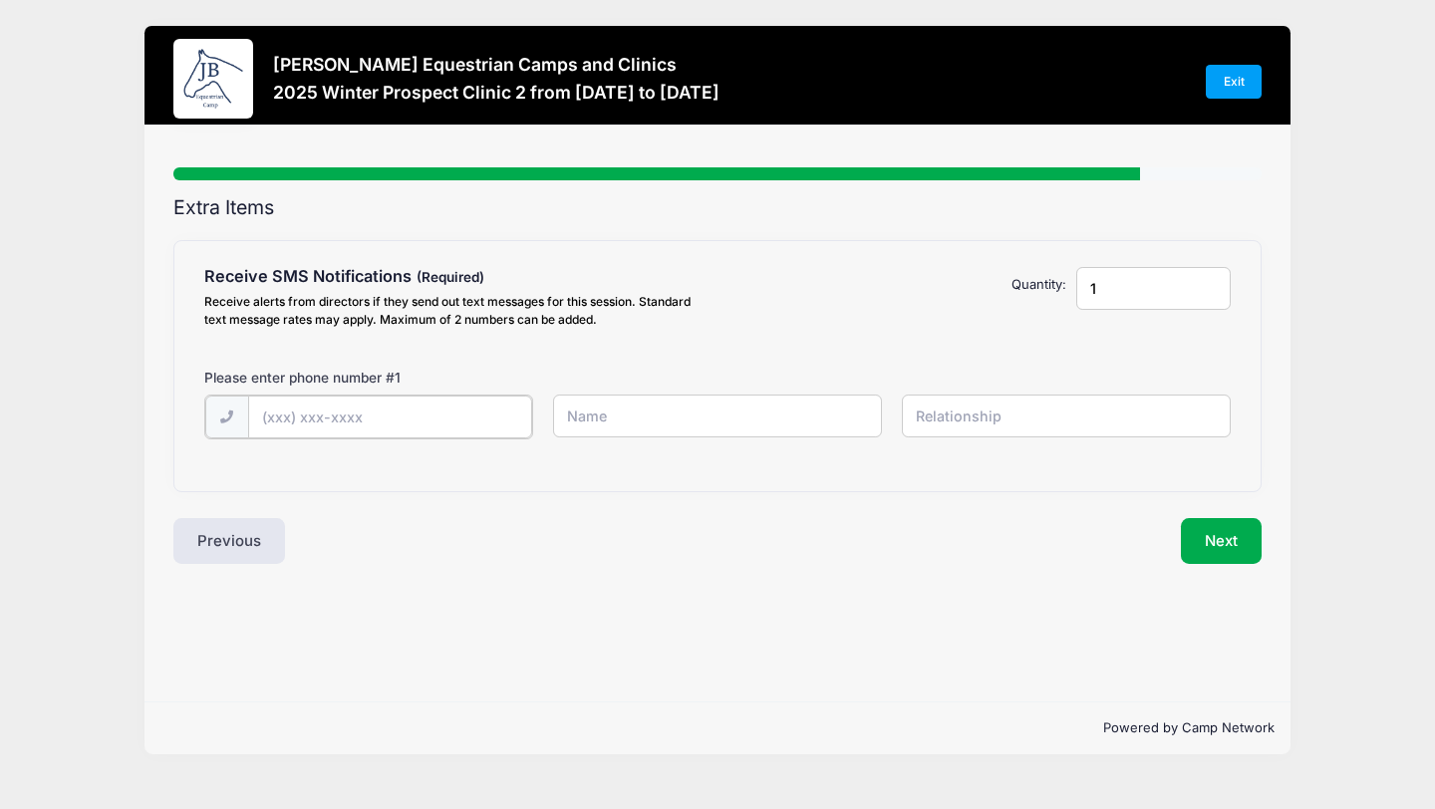
click at [276, 417] on input "text" at bounding box center [390, 417] width 284 height 43
type input "(480) 231-2778"
type input "[PERSON_NAME]"
type input "mom"
click at [1224, 547] on button "Next" at bounding box center [1221, 539] width 81 height 46
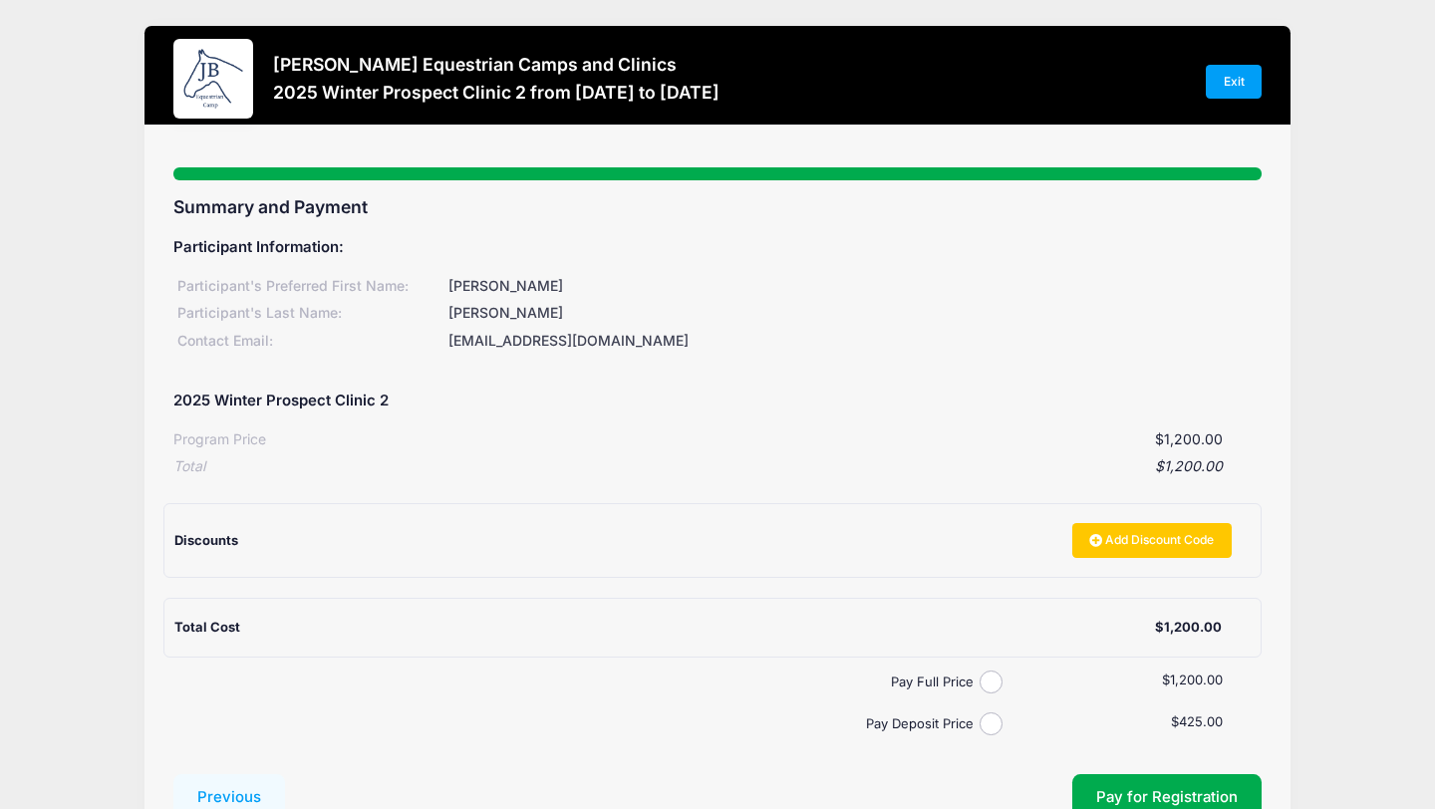
scroll to position [154, 0]
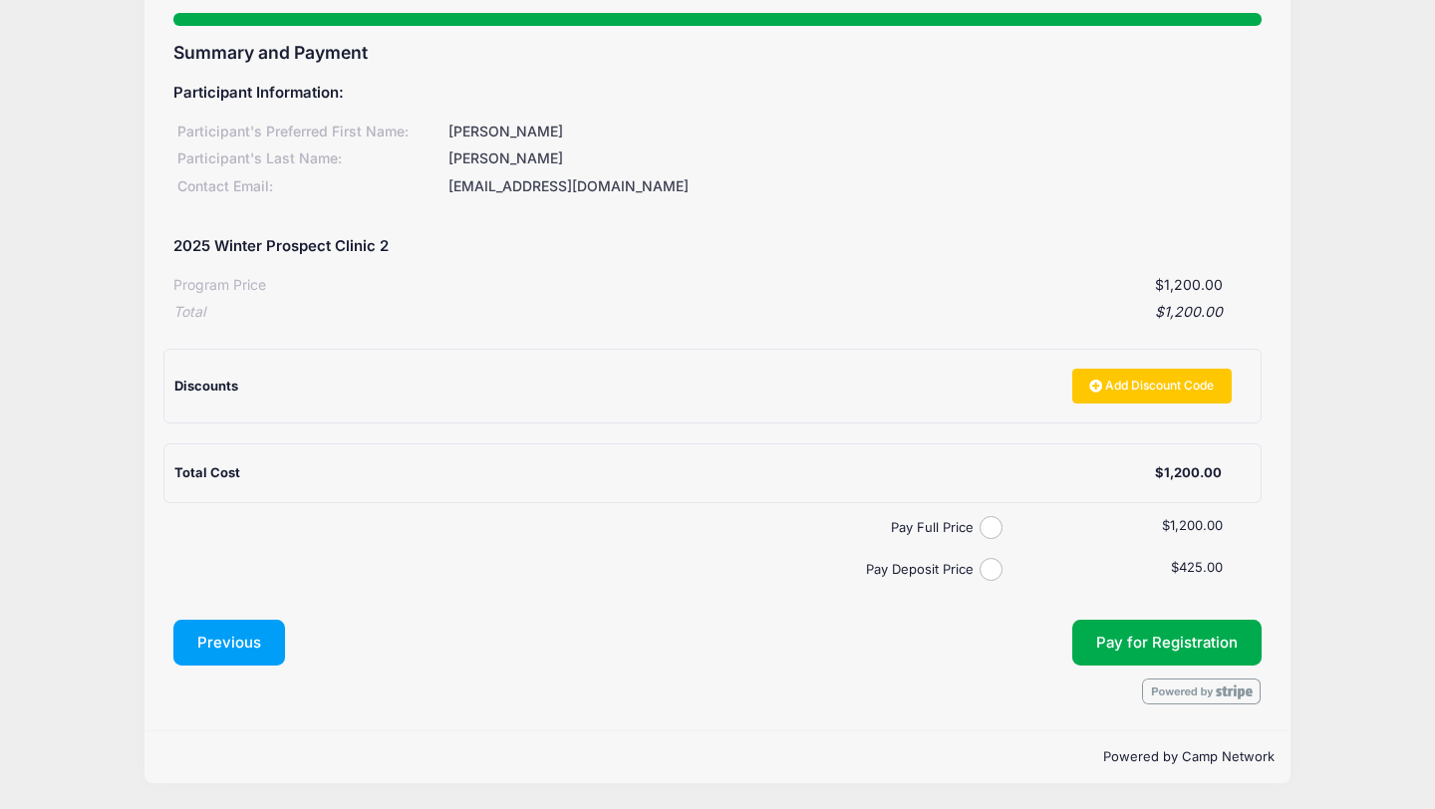
click at [221, 644] on button "Previous" at bounding box center [229, 643] width 112 height 46
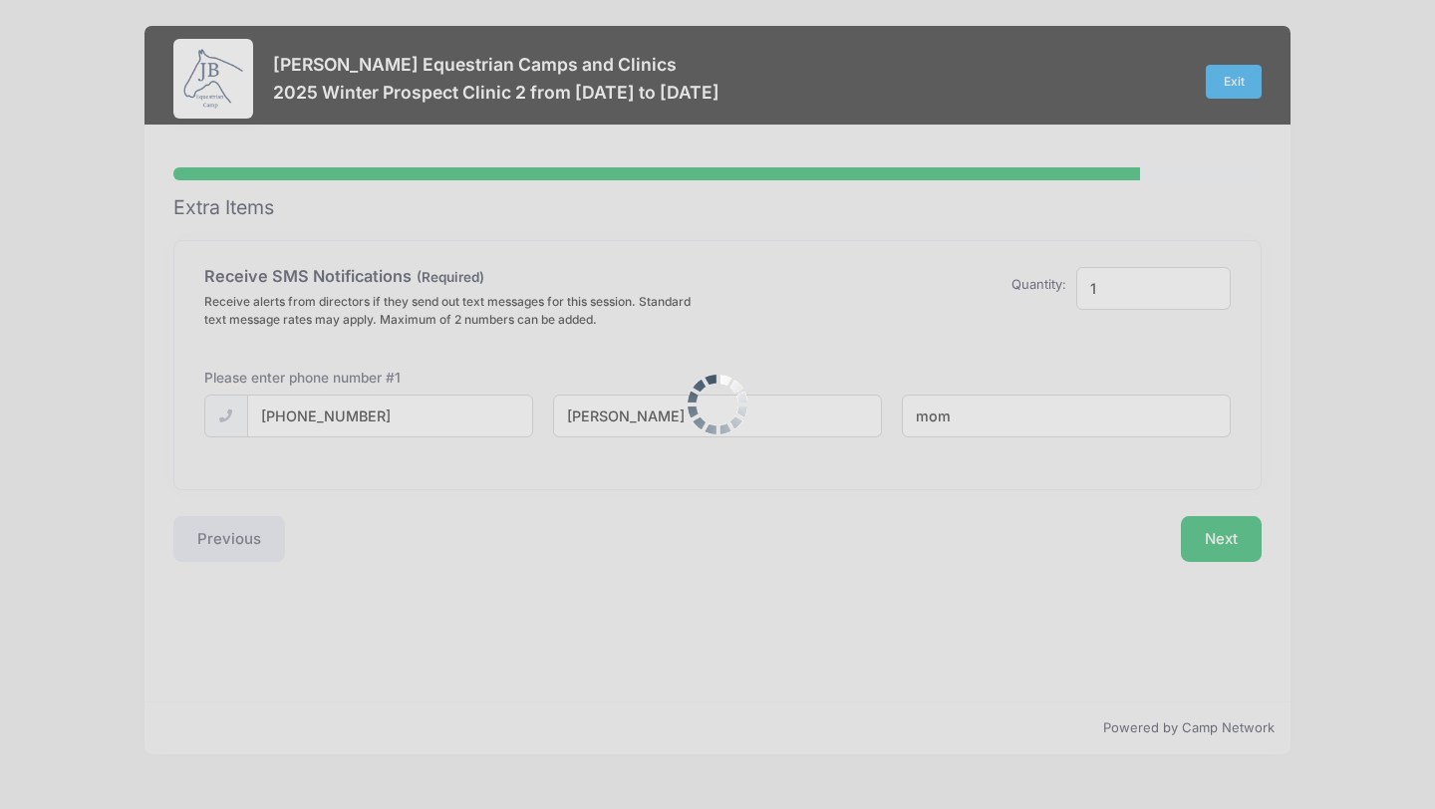
scroll to position [0, 0]
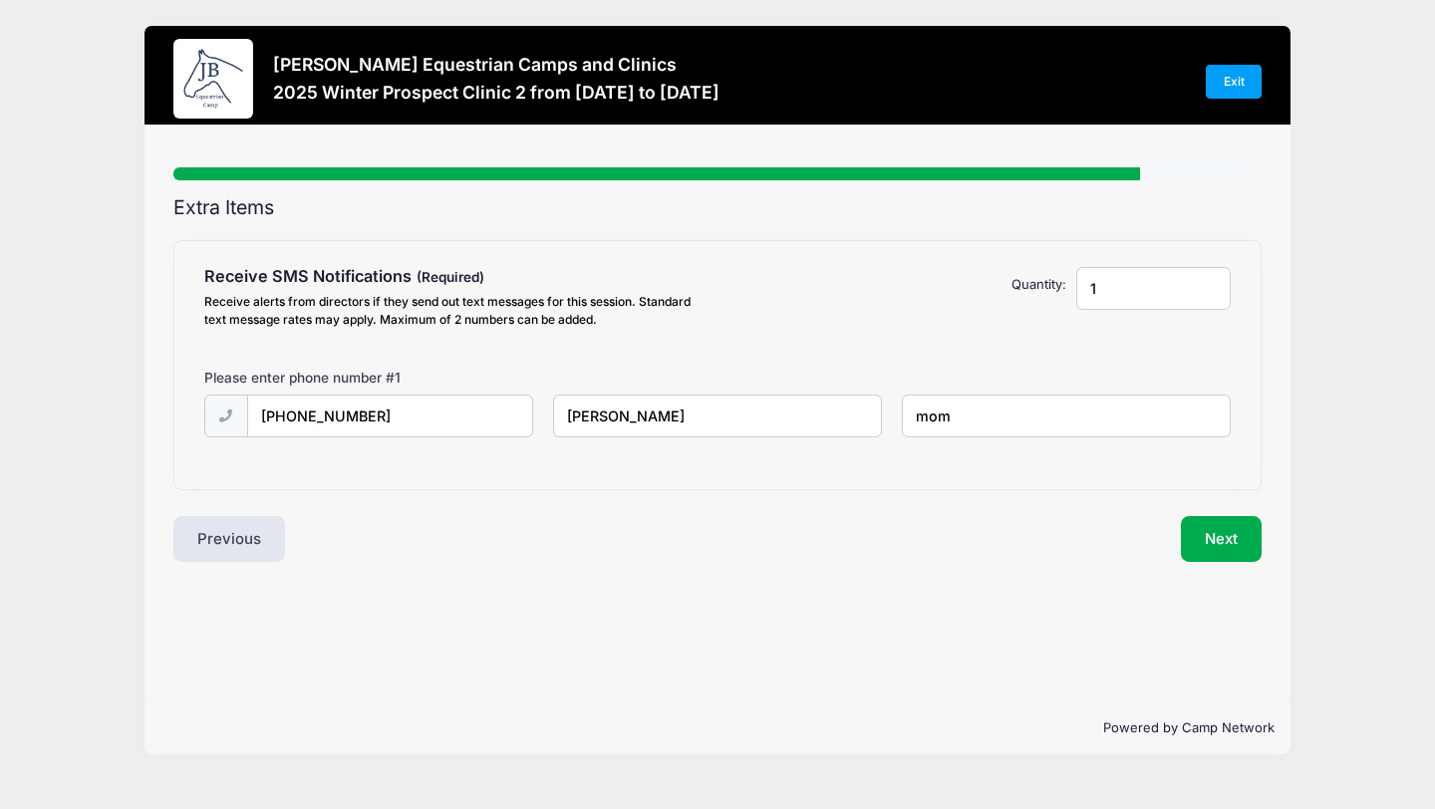
click at [1171, 290] on input "1" at bounding box center [1153, 288] width 155 height 43
type input "2"
click at [1212, 283] on input "2" at bounding box center [1153, 288] width 155 height 43
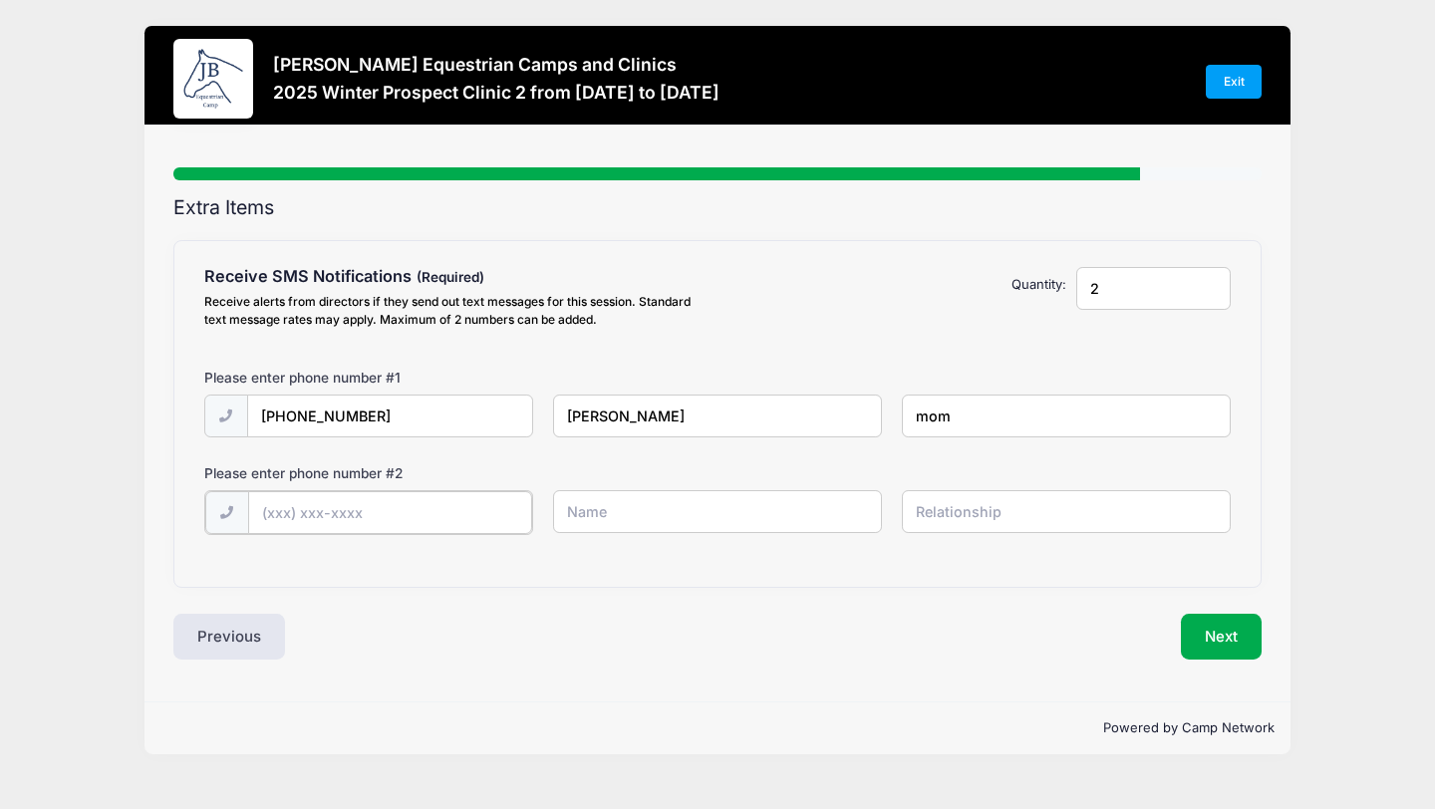
click at [293, 512] on input "text" at bounding box center [390, 512] width 284 height 43
type input "(480) 848-5771"
click at [623, 520] on input "text" at bounding box center [718, 511] width 330 height 43
type input "[PERSON_NAME]"
type input "participant"
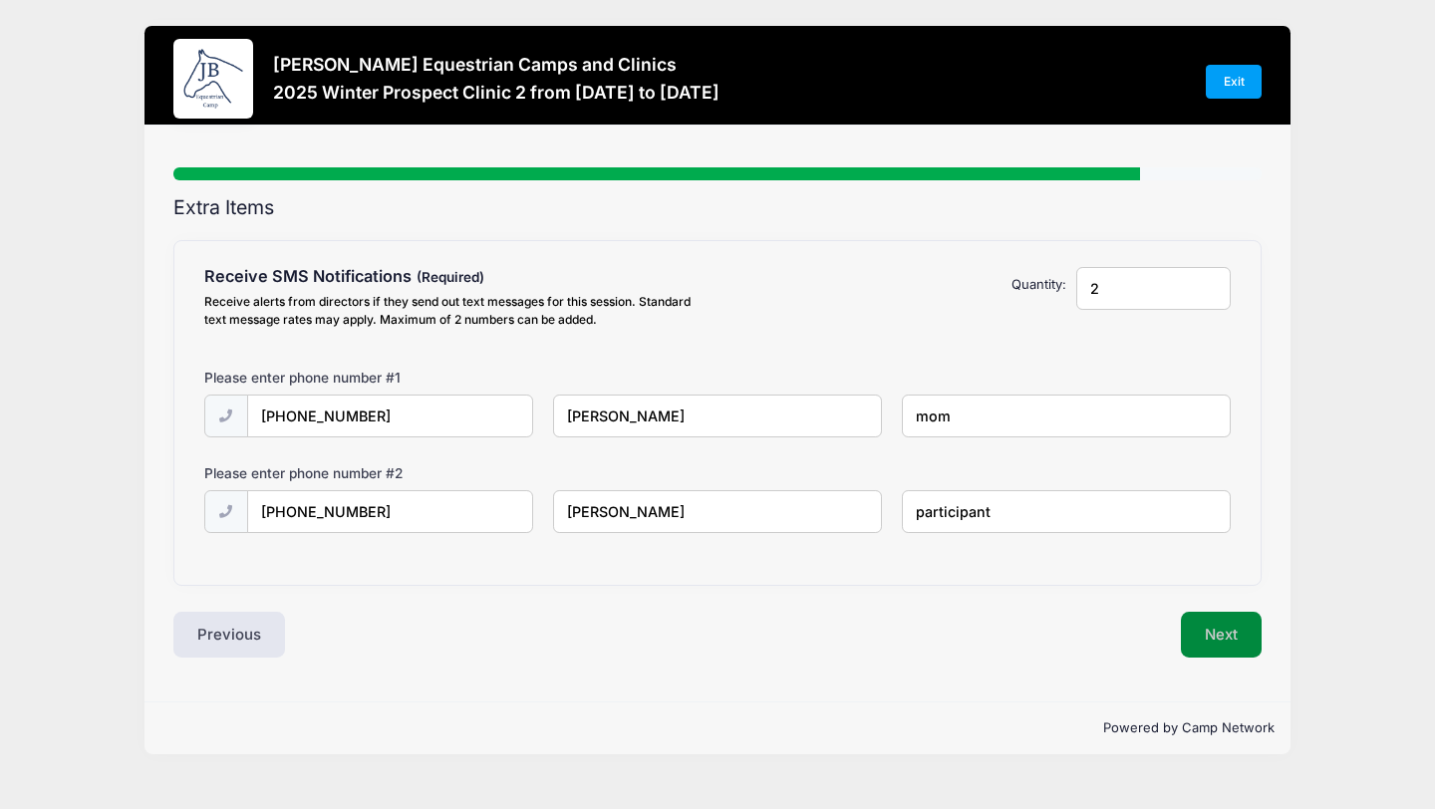
click at [1242, 637] on button "Next" at bounding box center [1221, 635] width 81 height 46
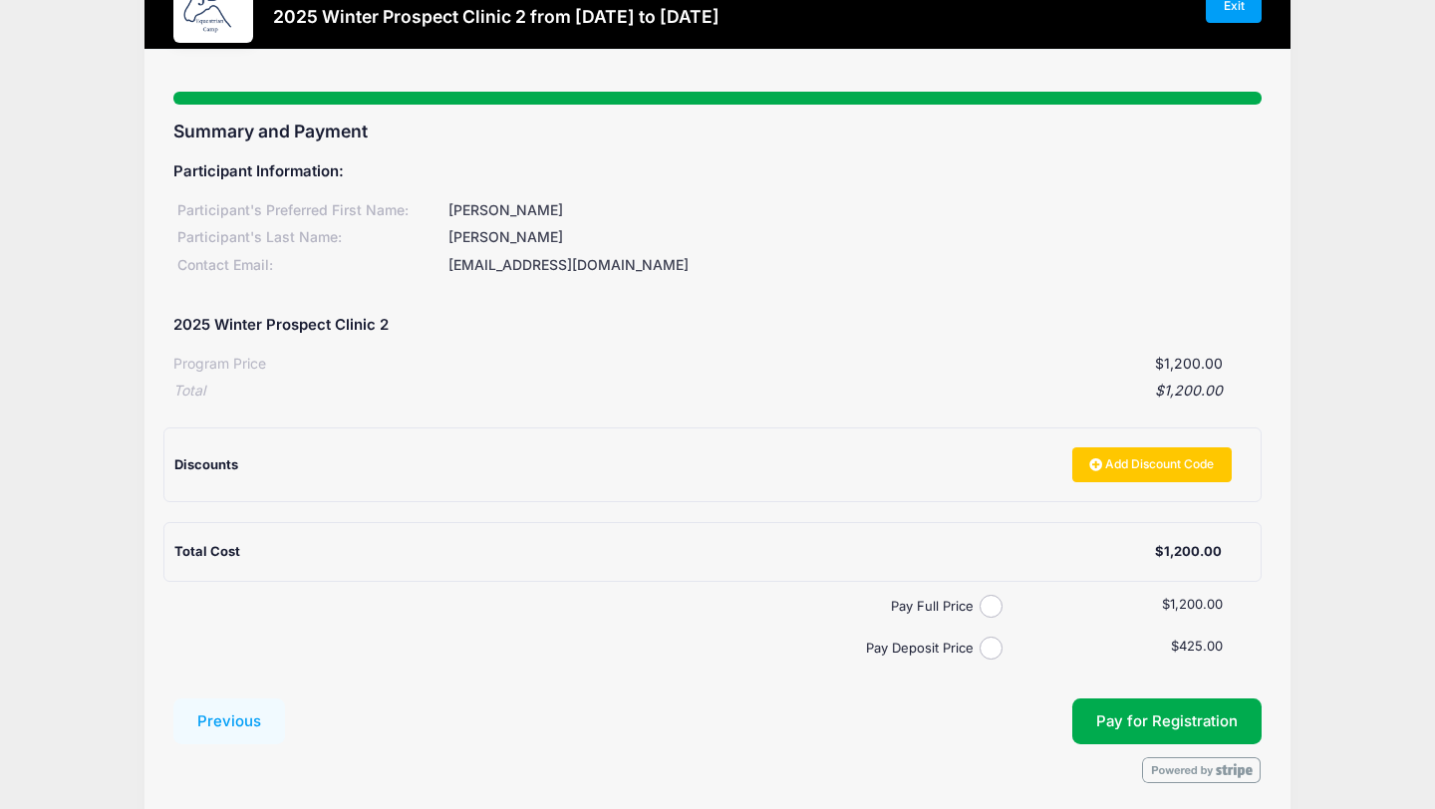
scroll to position [154, 0]
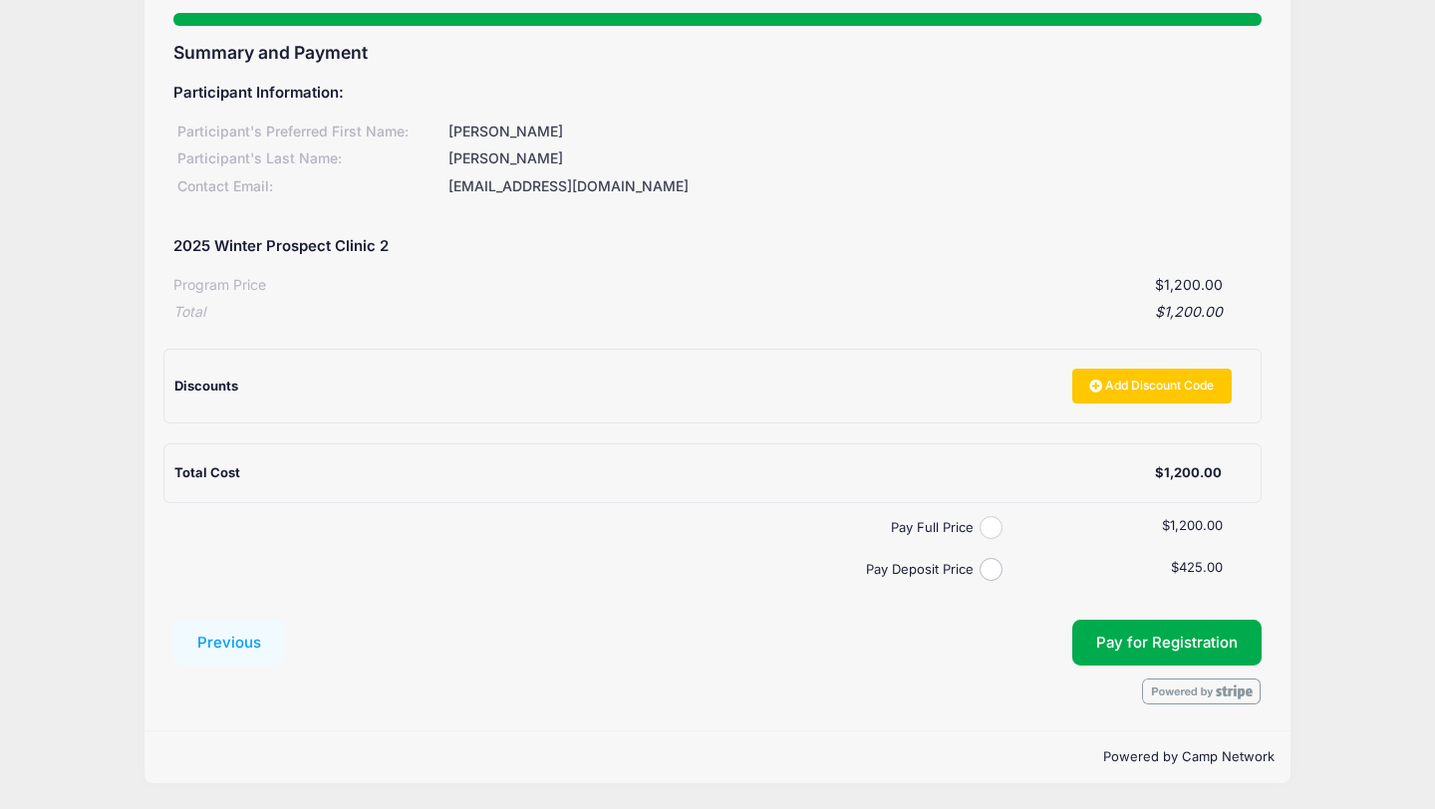
click at [983, 524] on input "Pay Full Price" at bounding box center [991, 527] width 23 height 23
radio input "true"
click at [1118, 638] on button "Pay for Registration" at bounding box center [1166, 643] width 189 height 46
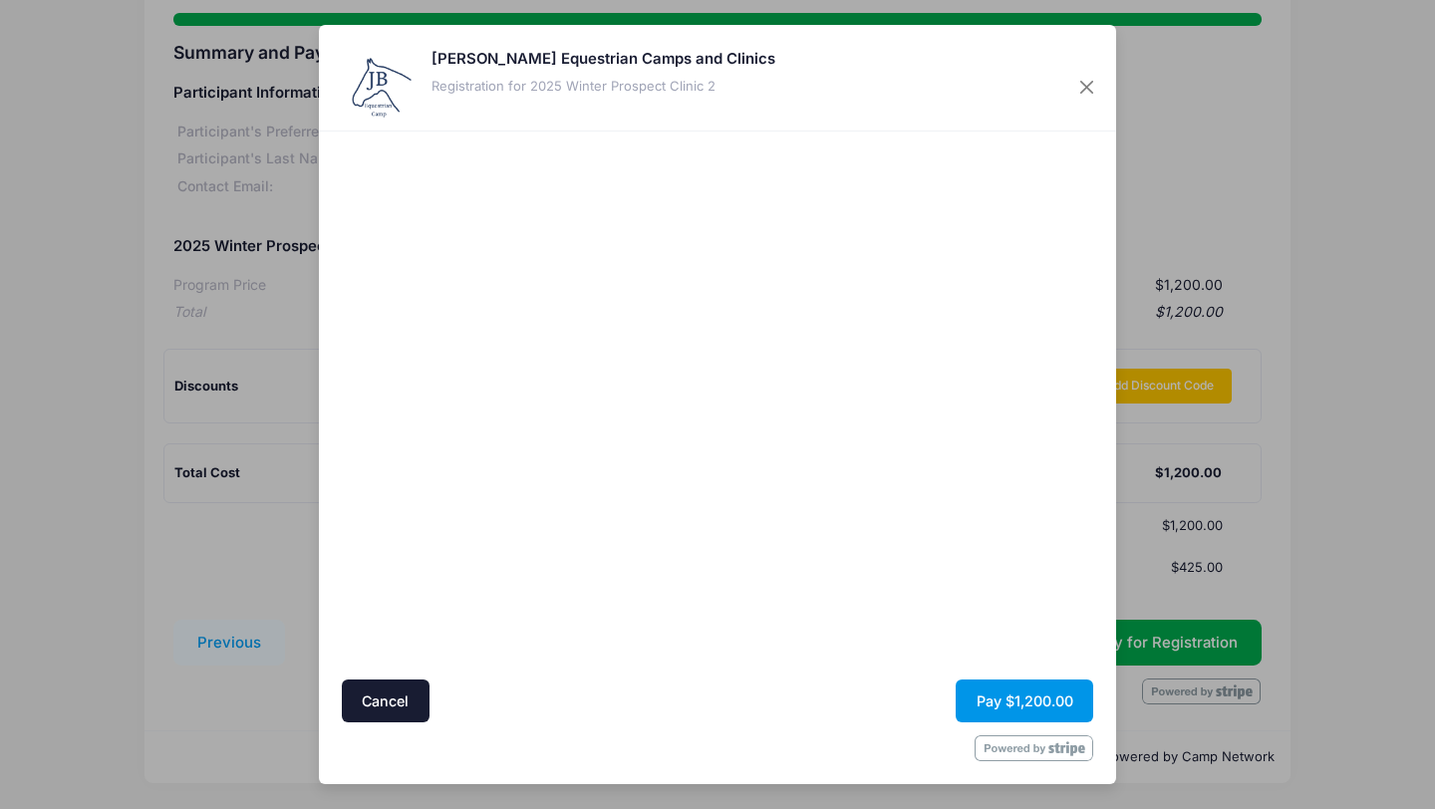
click at [1016, 700] on button "Pay $1,200.00" at bounding box center [1025, 701] width 138 height 43
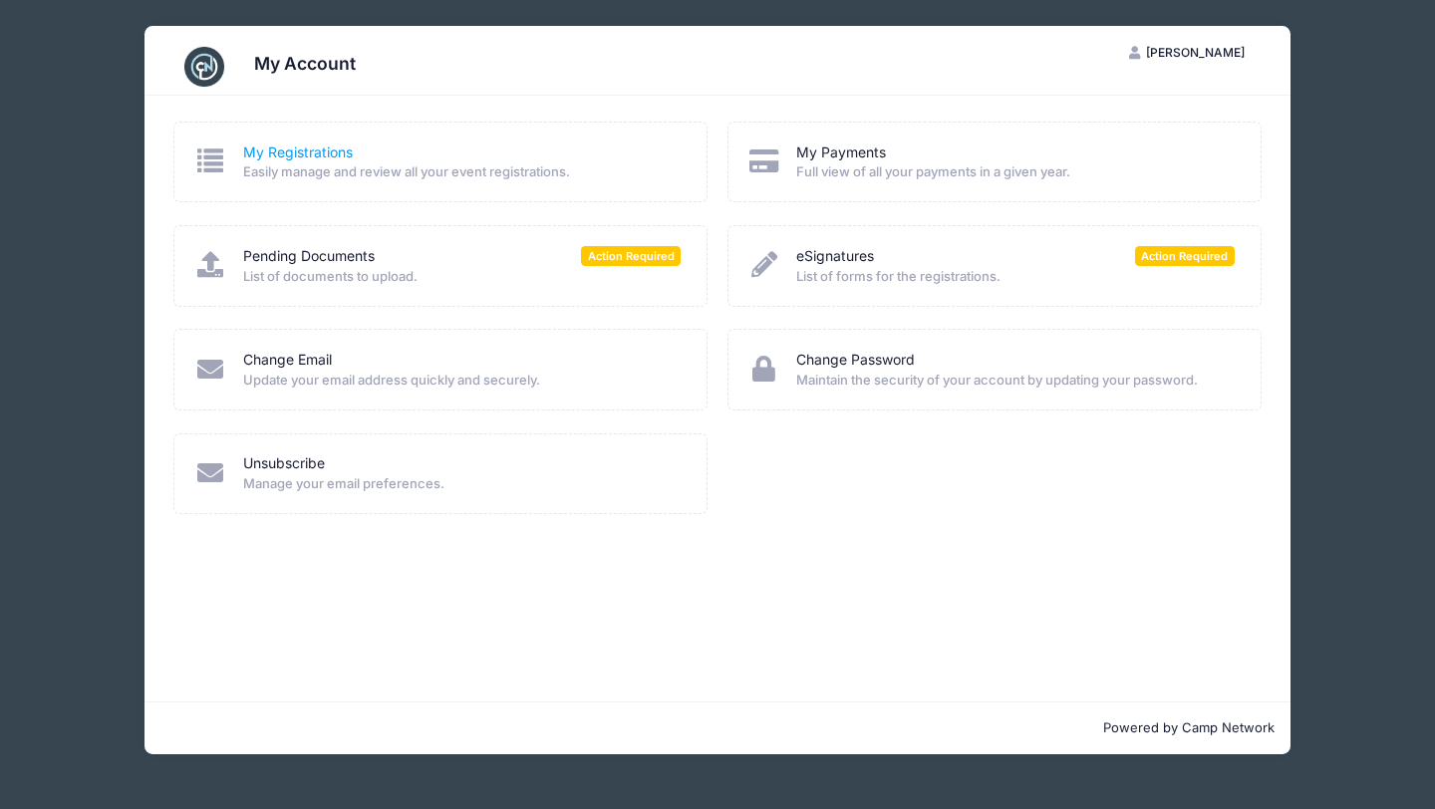
click at [308, 156] on link "My Registrations" at bounding box center [298, 152] width 110 height 21
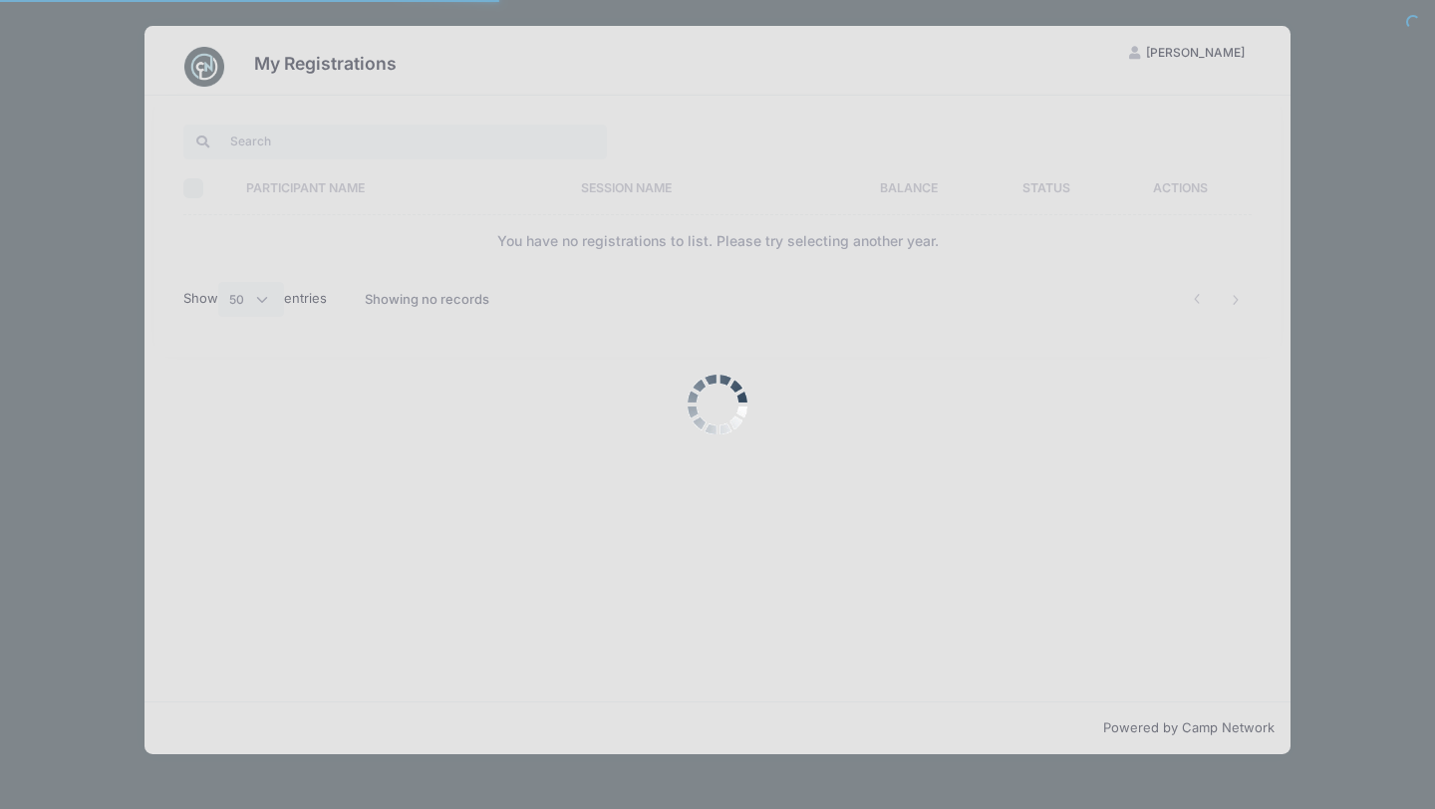
select select "50"
